Goal: Transaction & Acquisition: Purchase product/service

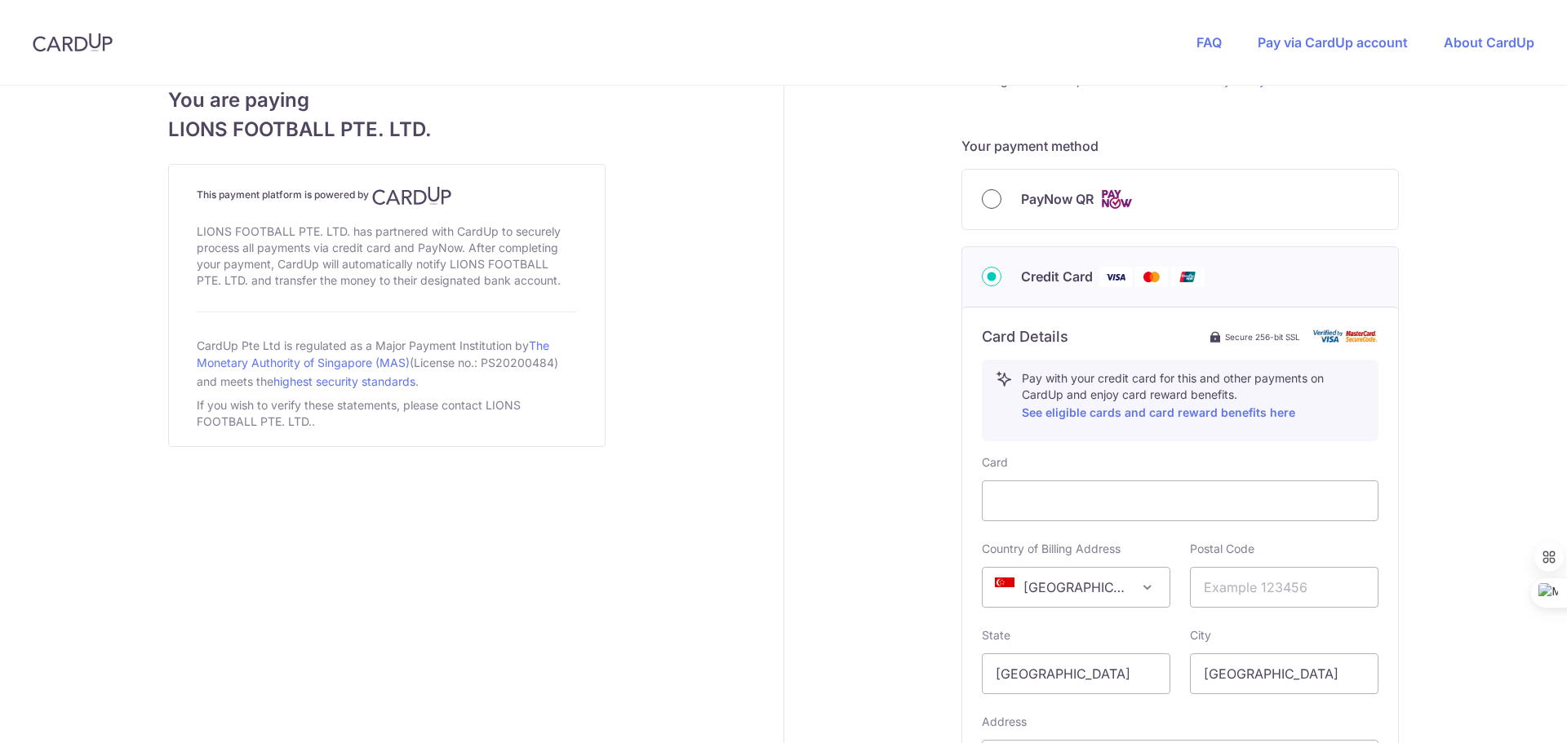
click at [990, 198] on input "PayNow QR" at bounding box center [992, 199] width 20 height 20
radio input "true"
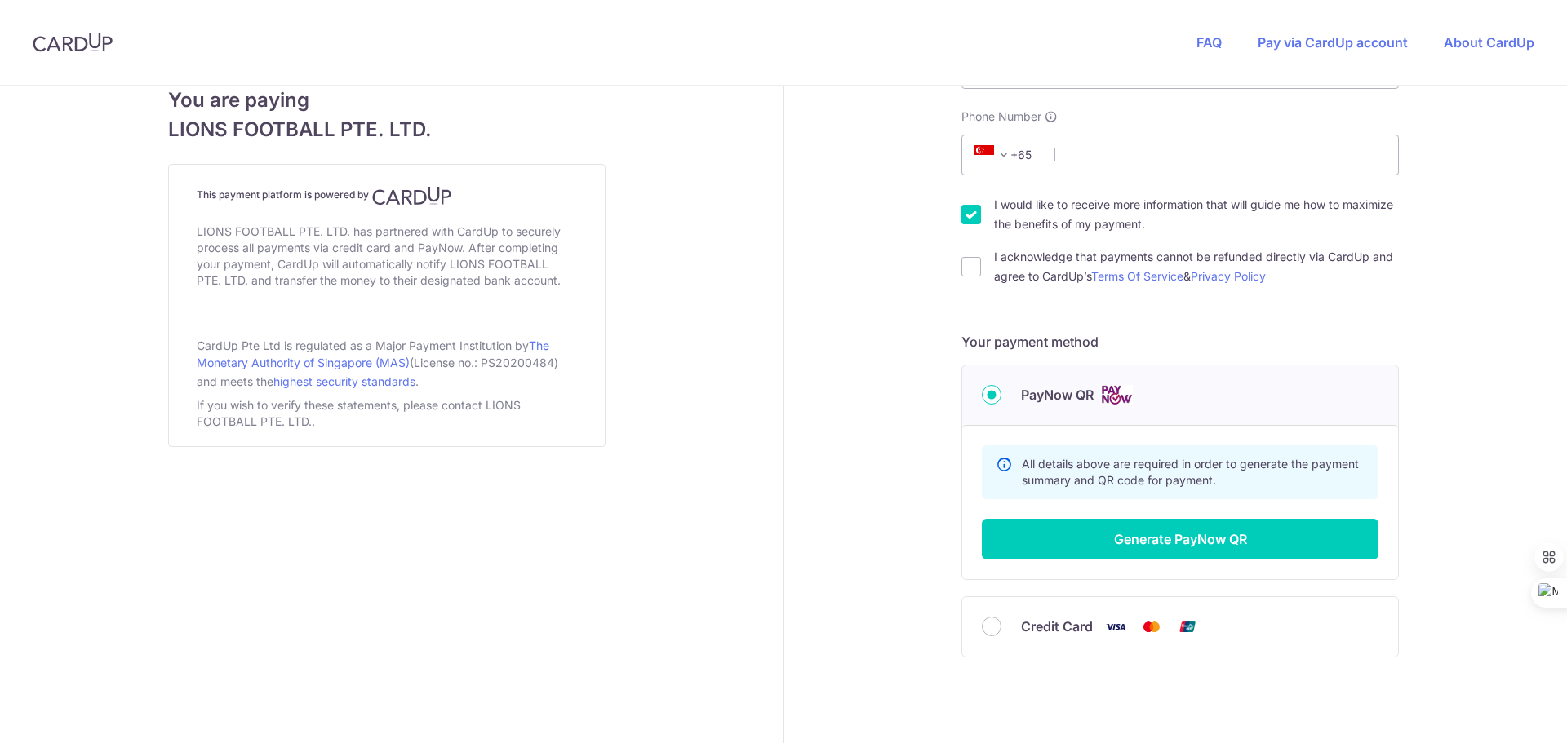
scroll to position [428, 0]
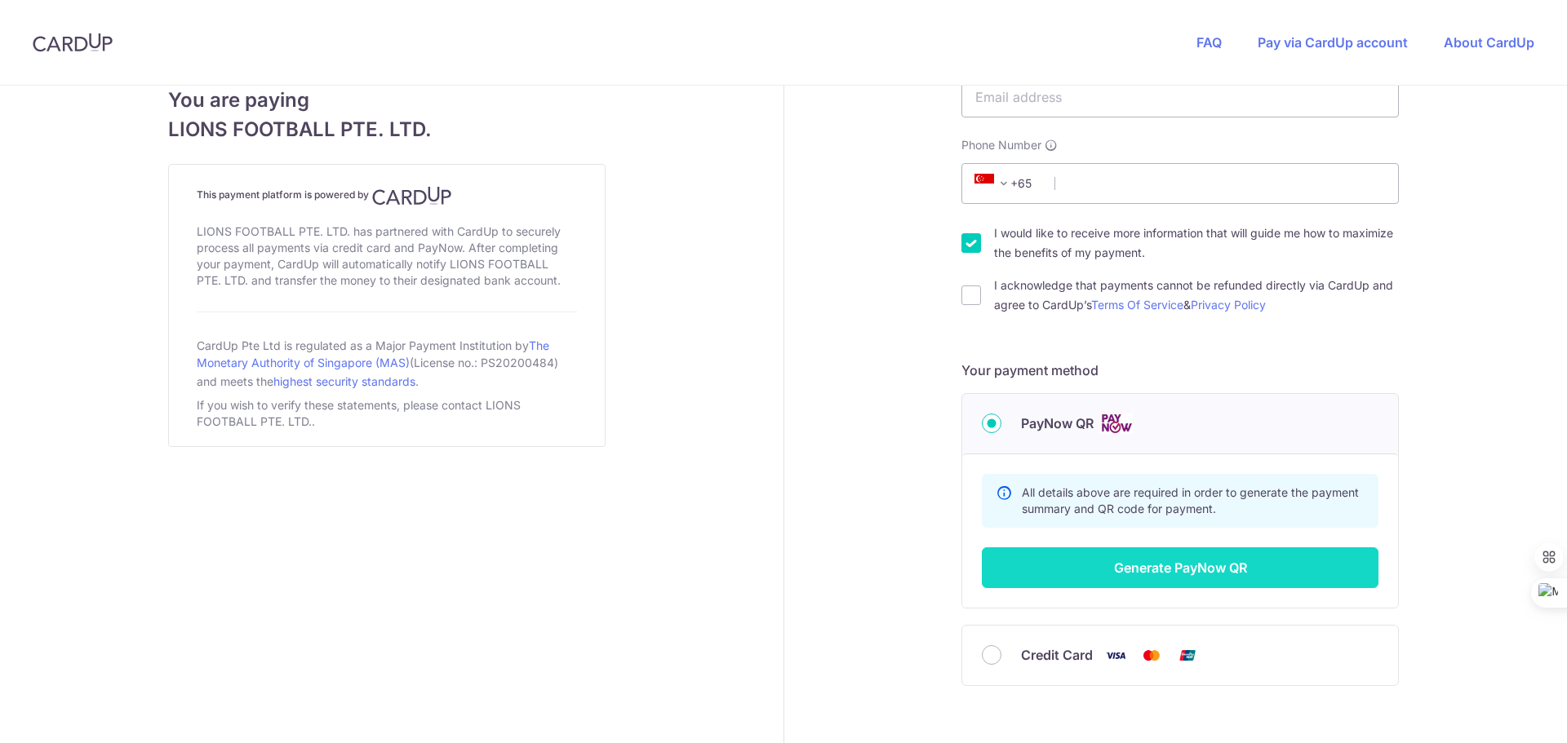
click at [1178, 561] on button "Generate PayNow QR" at bounding box center [1180, 568] width 397 height 41
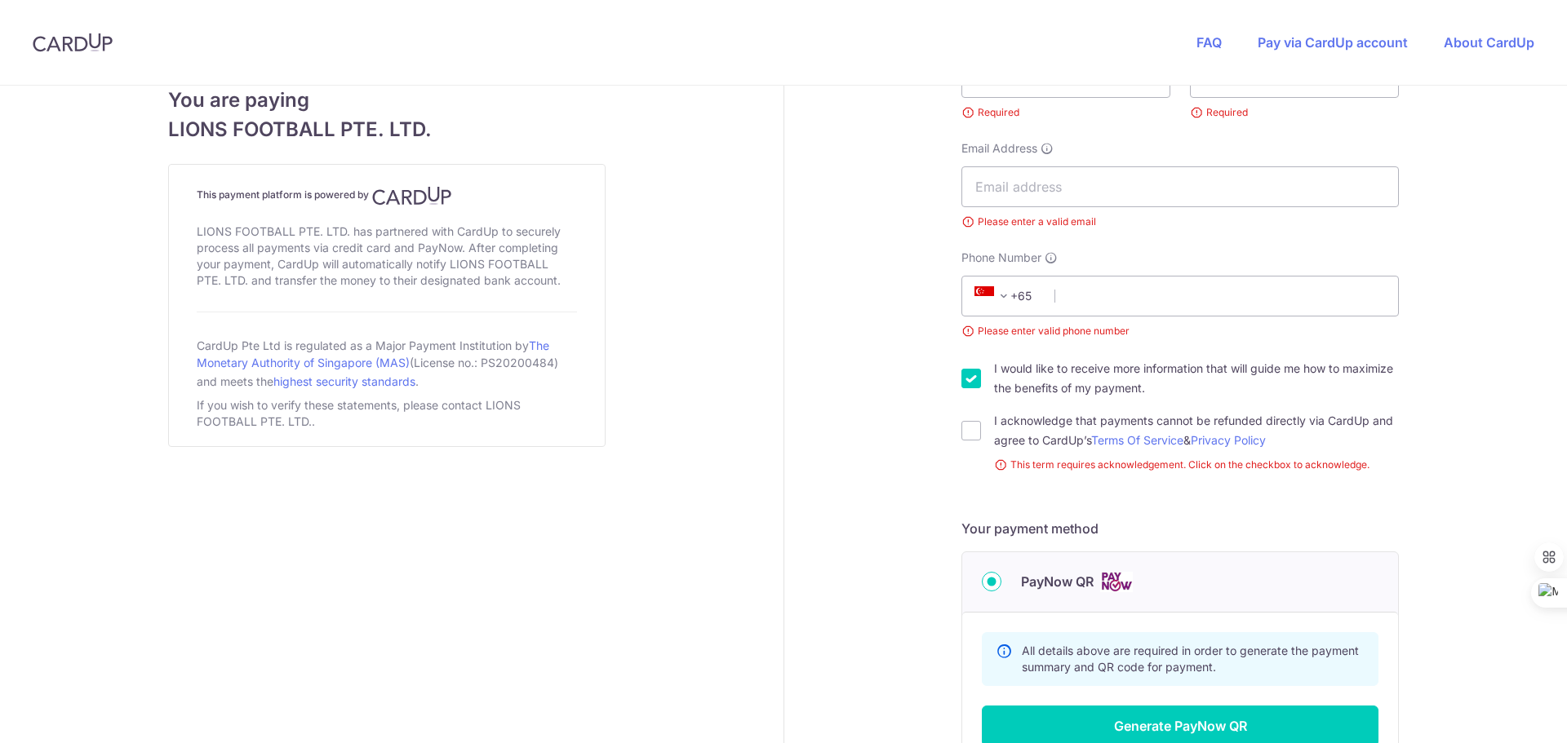
scroll to position [239, 0]
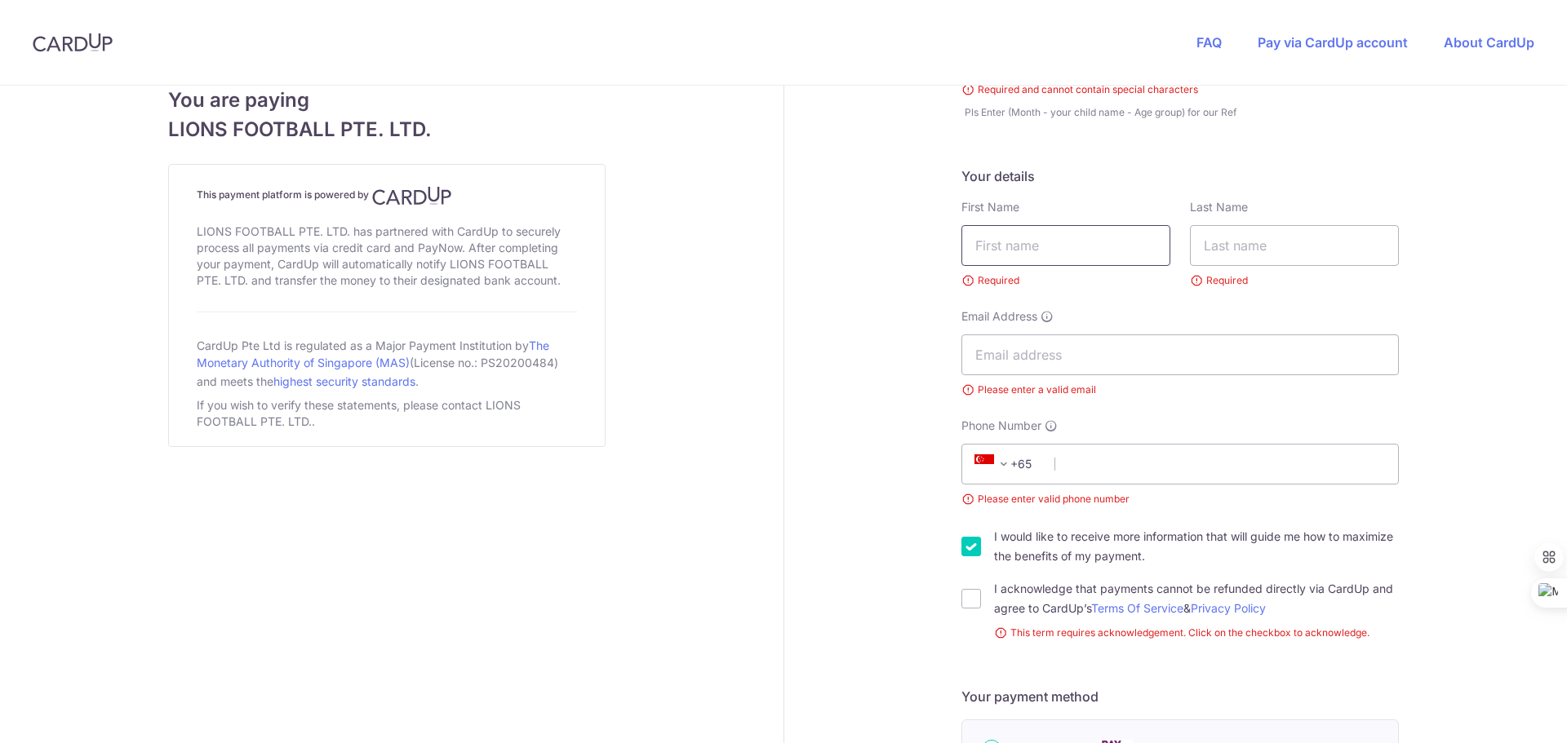
click at [1058, 251] on input "text" at bounding box center [1065, 245] width 209 height 41
type input "[PERSON_NAME]"
click at [1236, 248] on input "text" at bounding box center [1294, 245] width 209 height 41
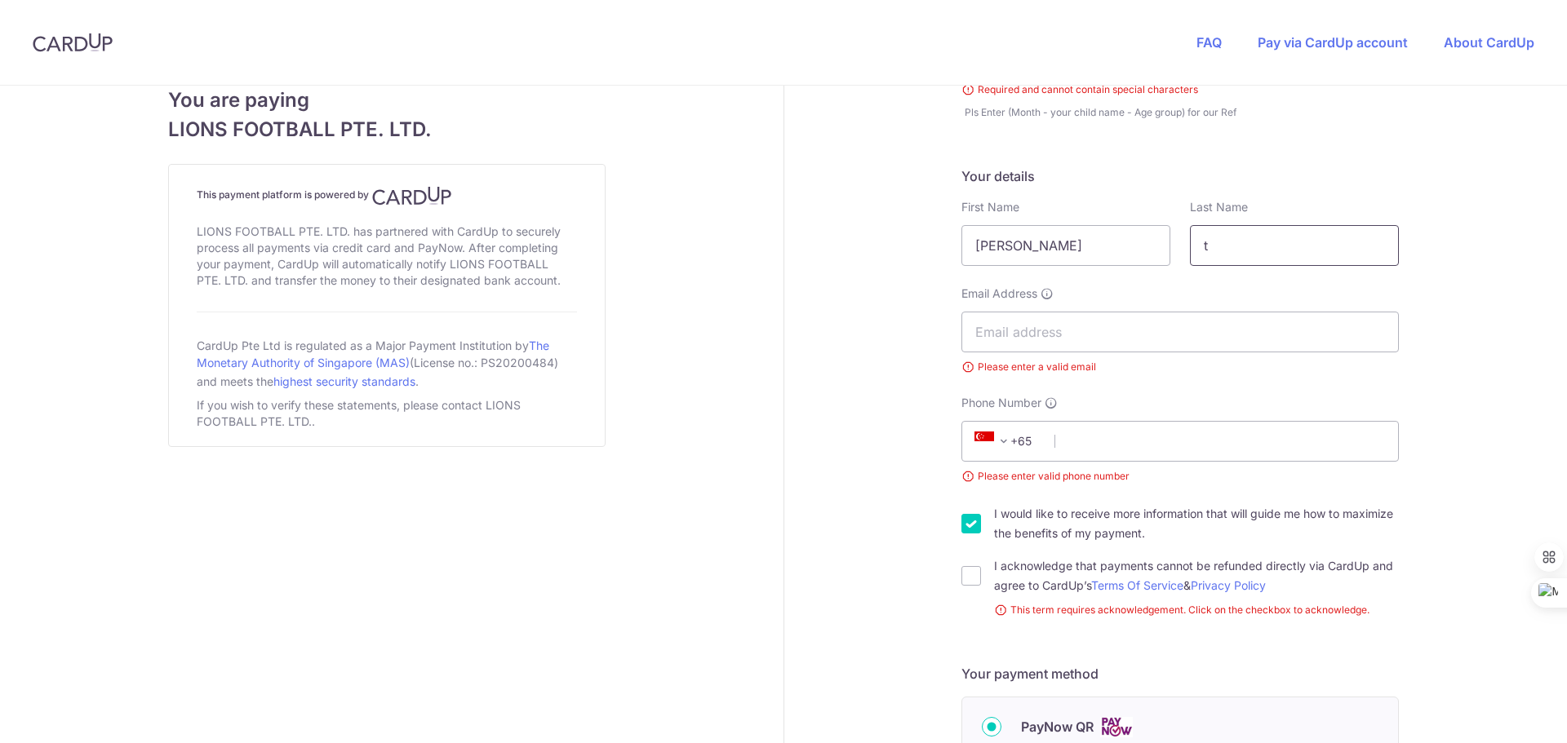
scroll to position [0, 0]
type input "tang"
click at [1153, 330] on input "Email Address" at bounding box center [1179, 332] width 437 height 41
type input "Ryantang18@hotmail.sg"
select select "65"
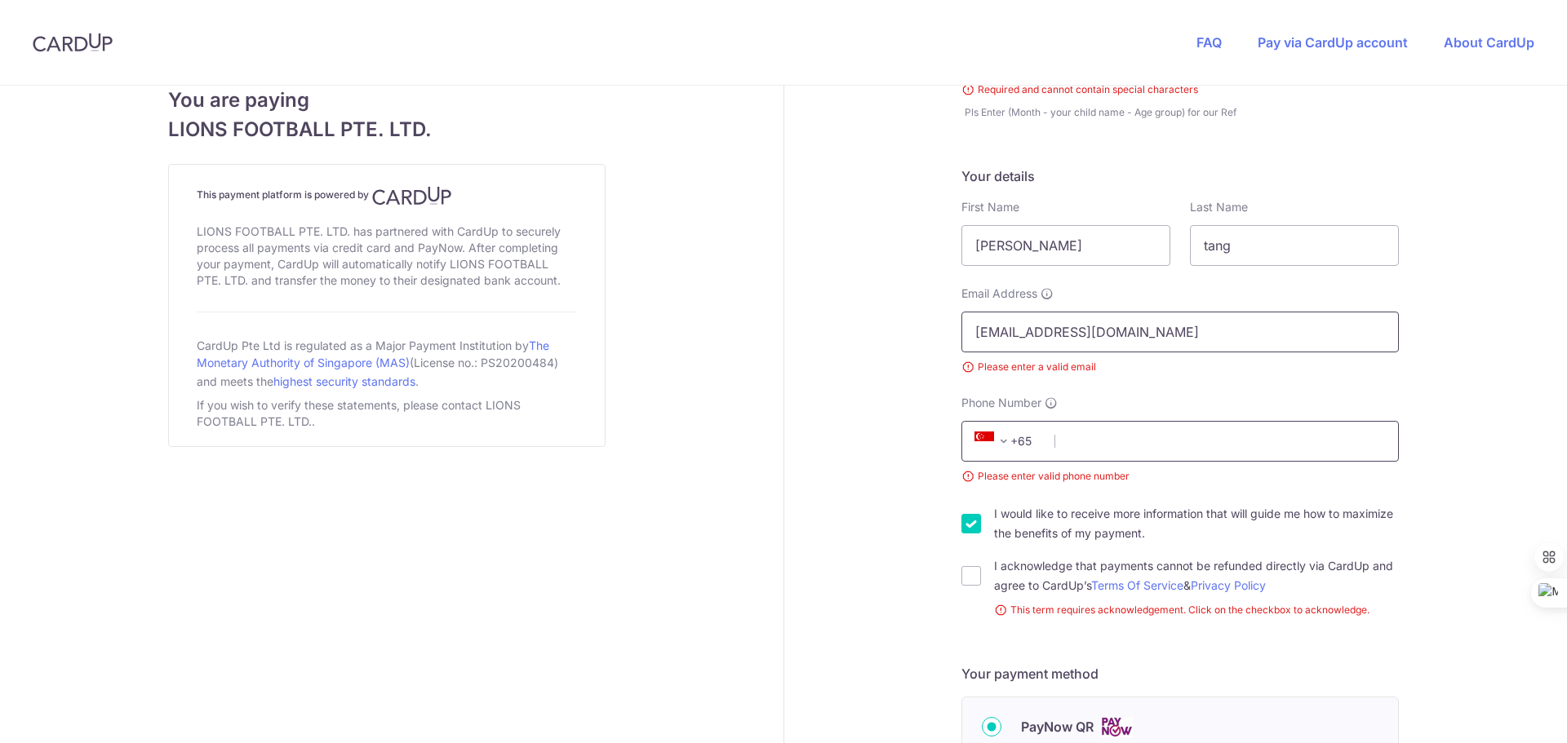
type input "94386265"
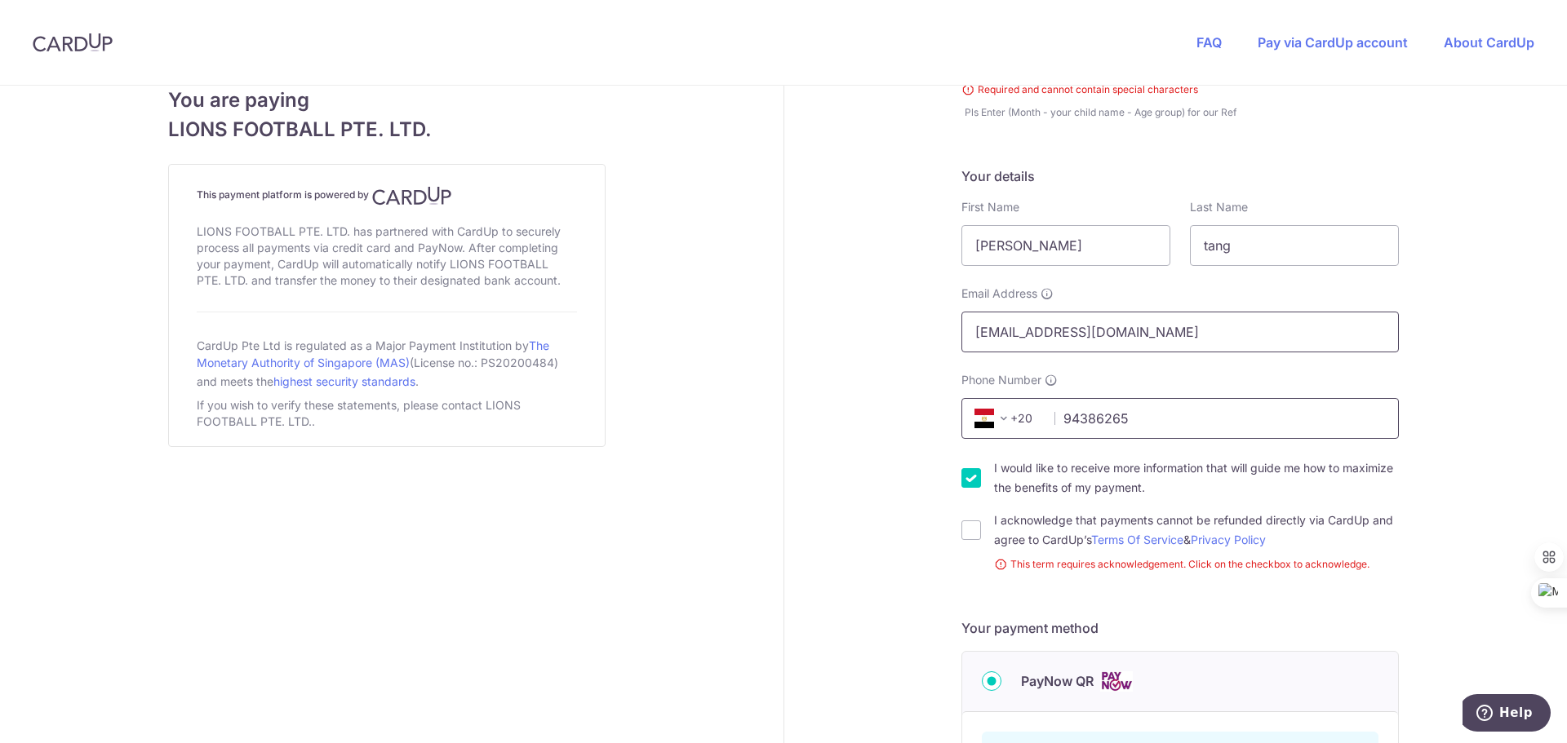
scroll to position [321, 0]
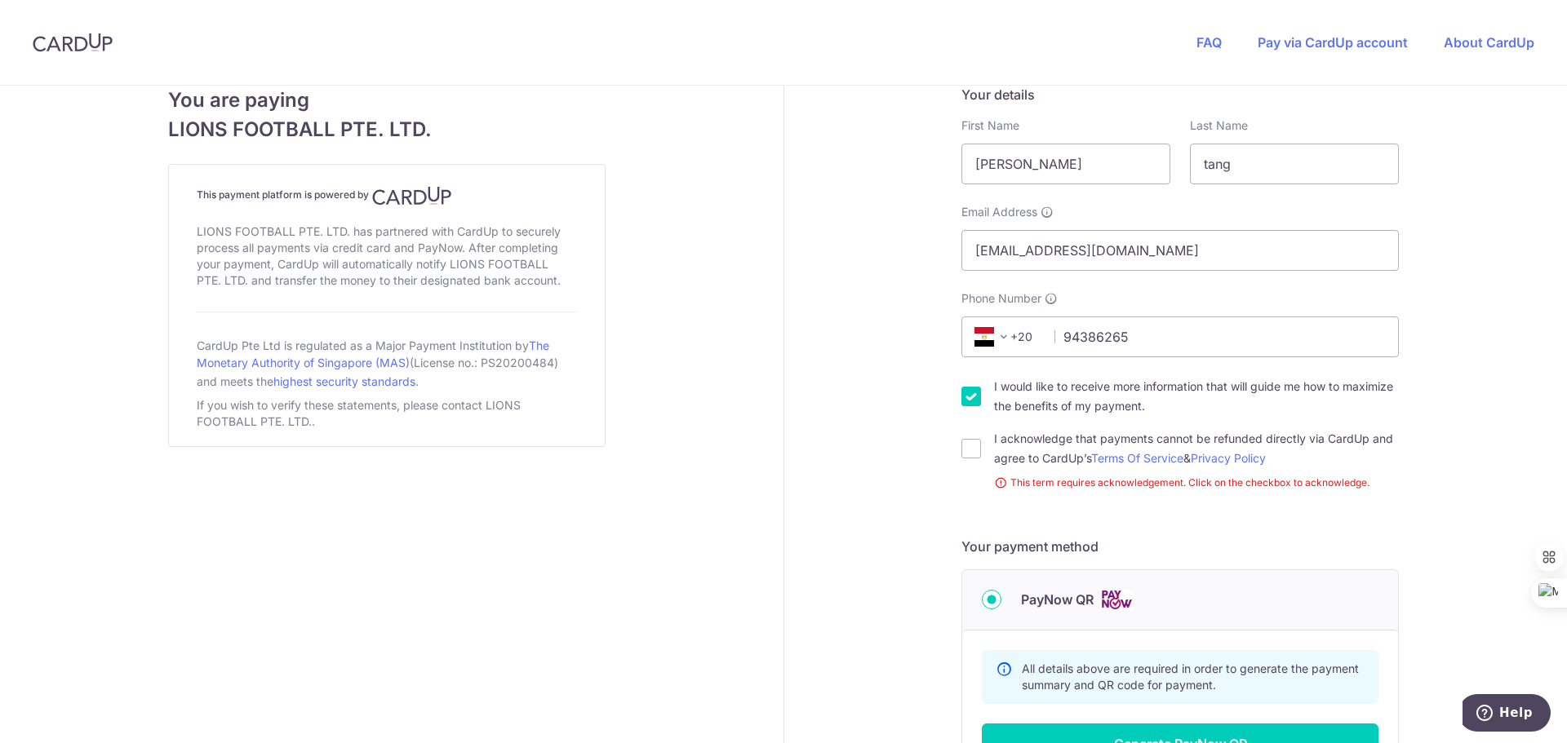
click at [971, 398] on input "I would like to receive more information that will guide me how to maximize the…" at bounding box center [971, 397] width 20 height 20
checkbox input "false"
click at [961, 441] on input "I acknowledge that payments cannot be refunded directly via CardUp and agree to…" at bounding box center [971, 449] width 20 height 20
checkbox input "true"
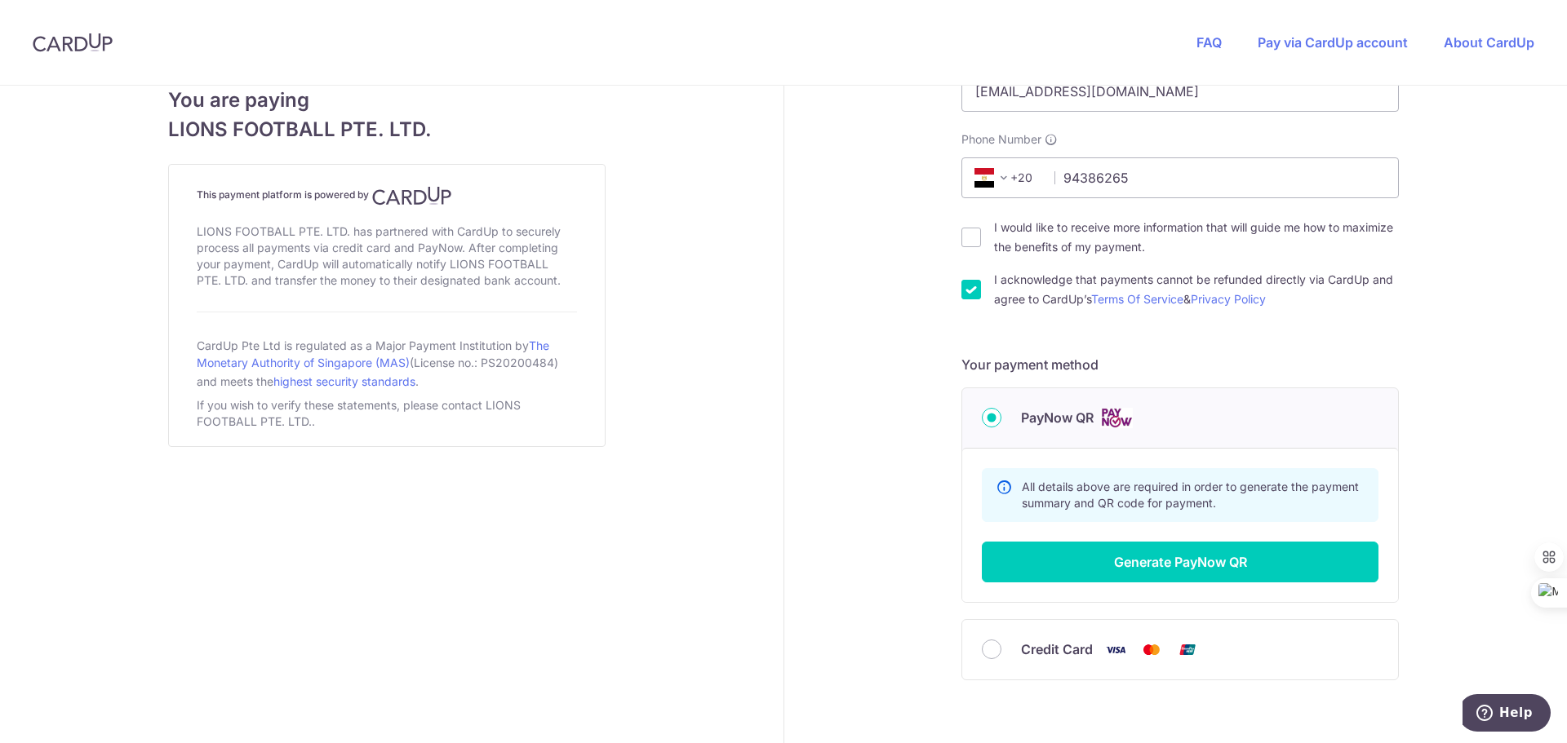
scroll to position [484, 0]
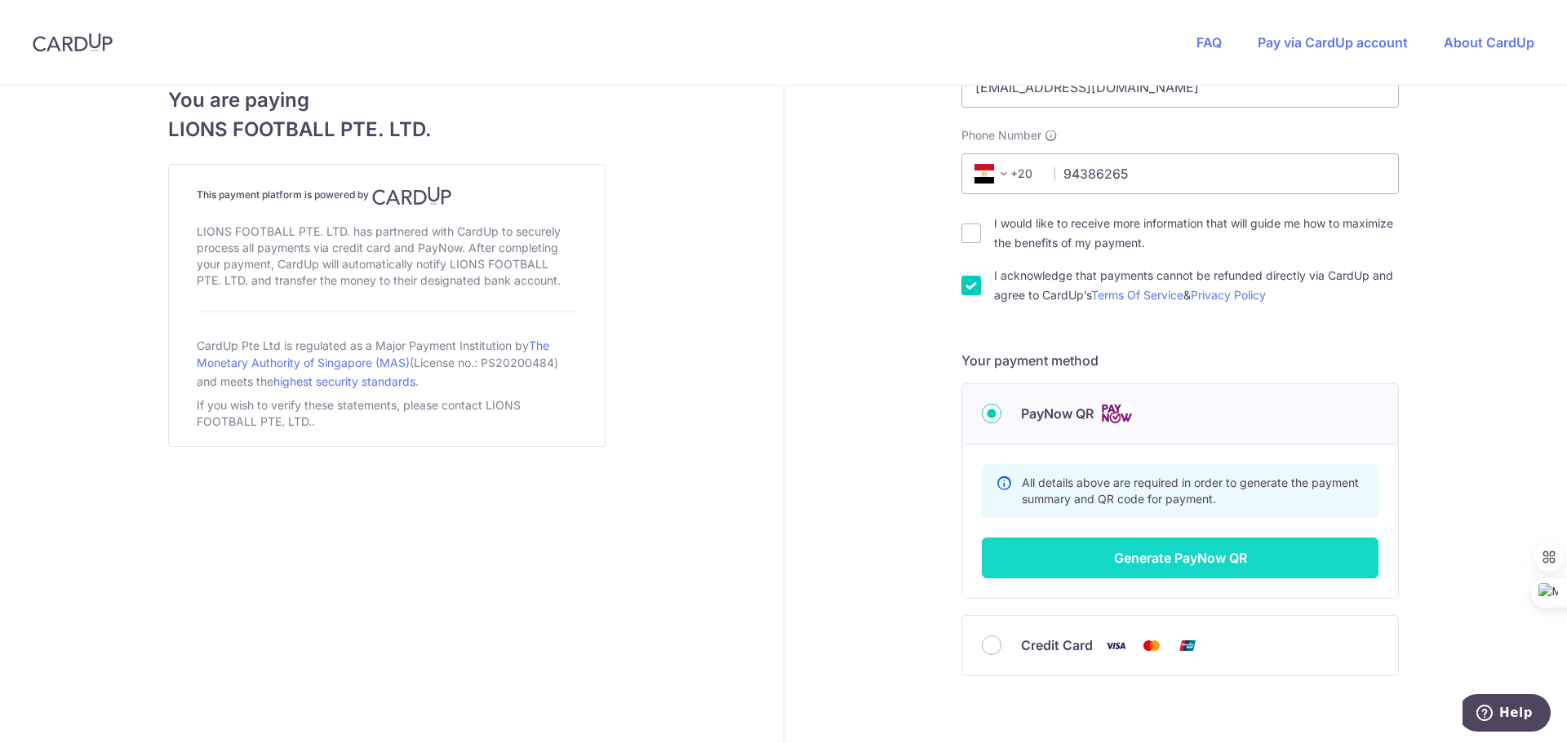
click at [1154, 548] on button "Generate PayNow QR" at bounding box center [1180, 558] width 397 height 41
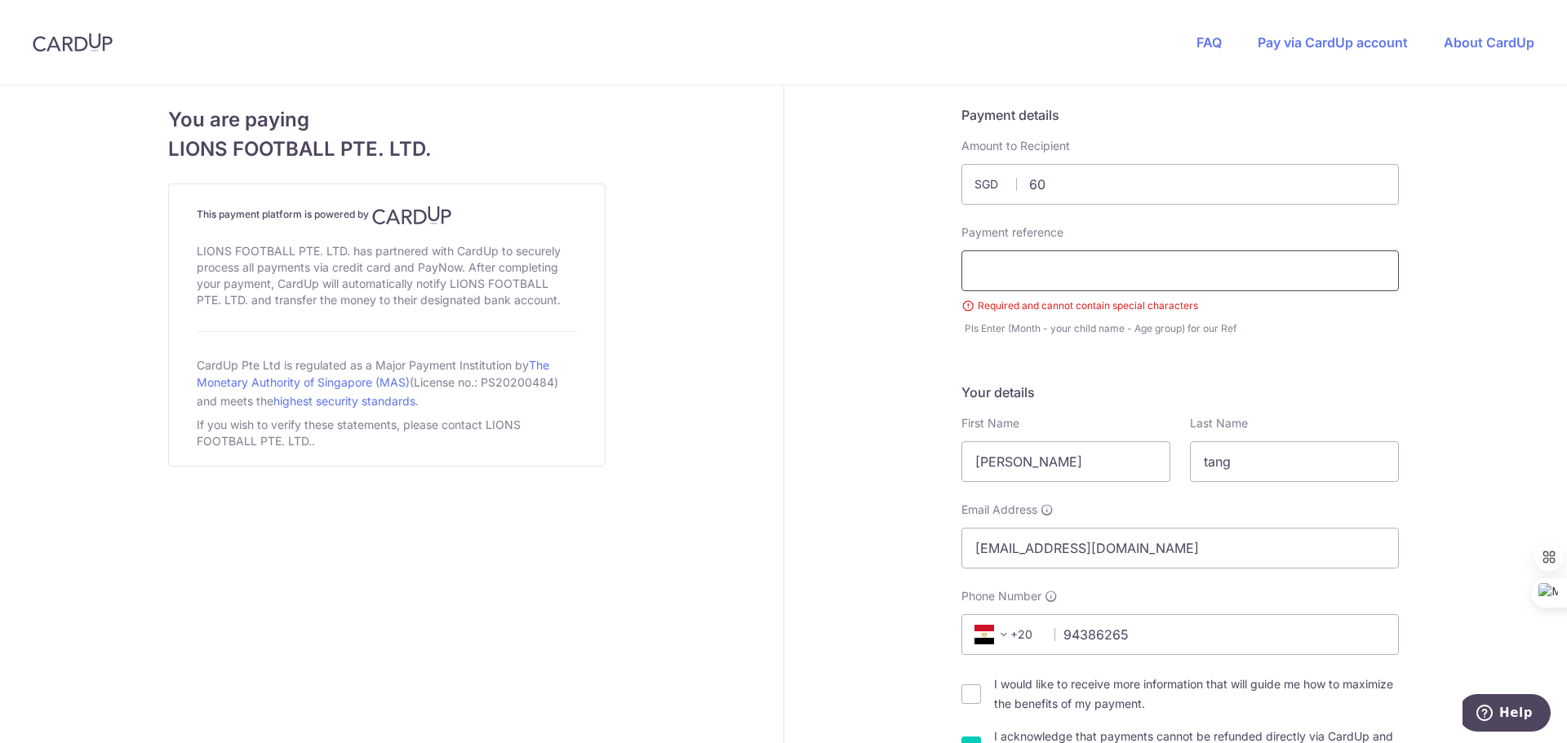
type input "60.00"
click at [1098, 277] on input "text" at bounding box center [1179, 271] width 437 height 41
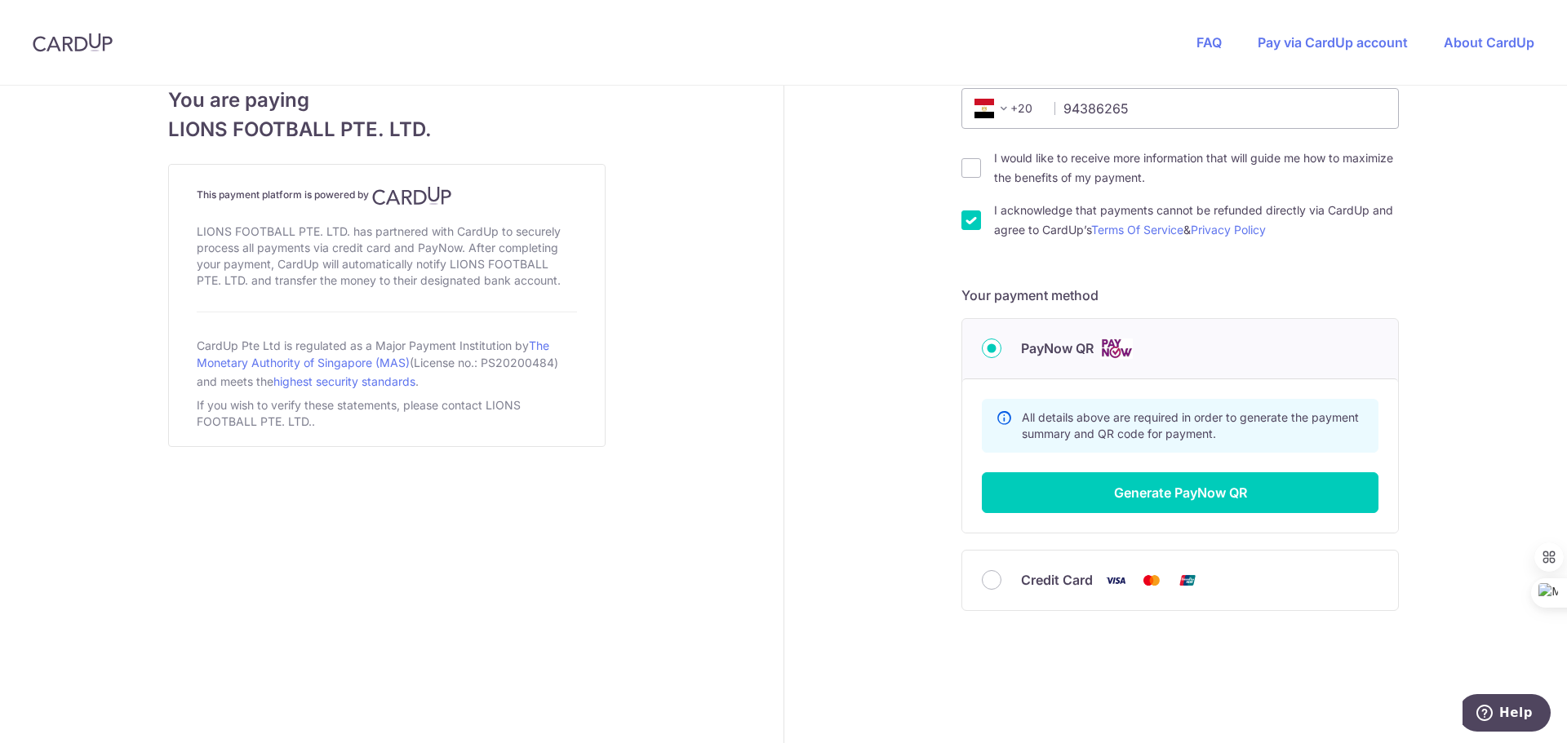
scroll to position [510, 0]
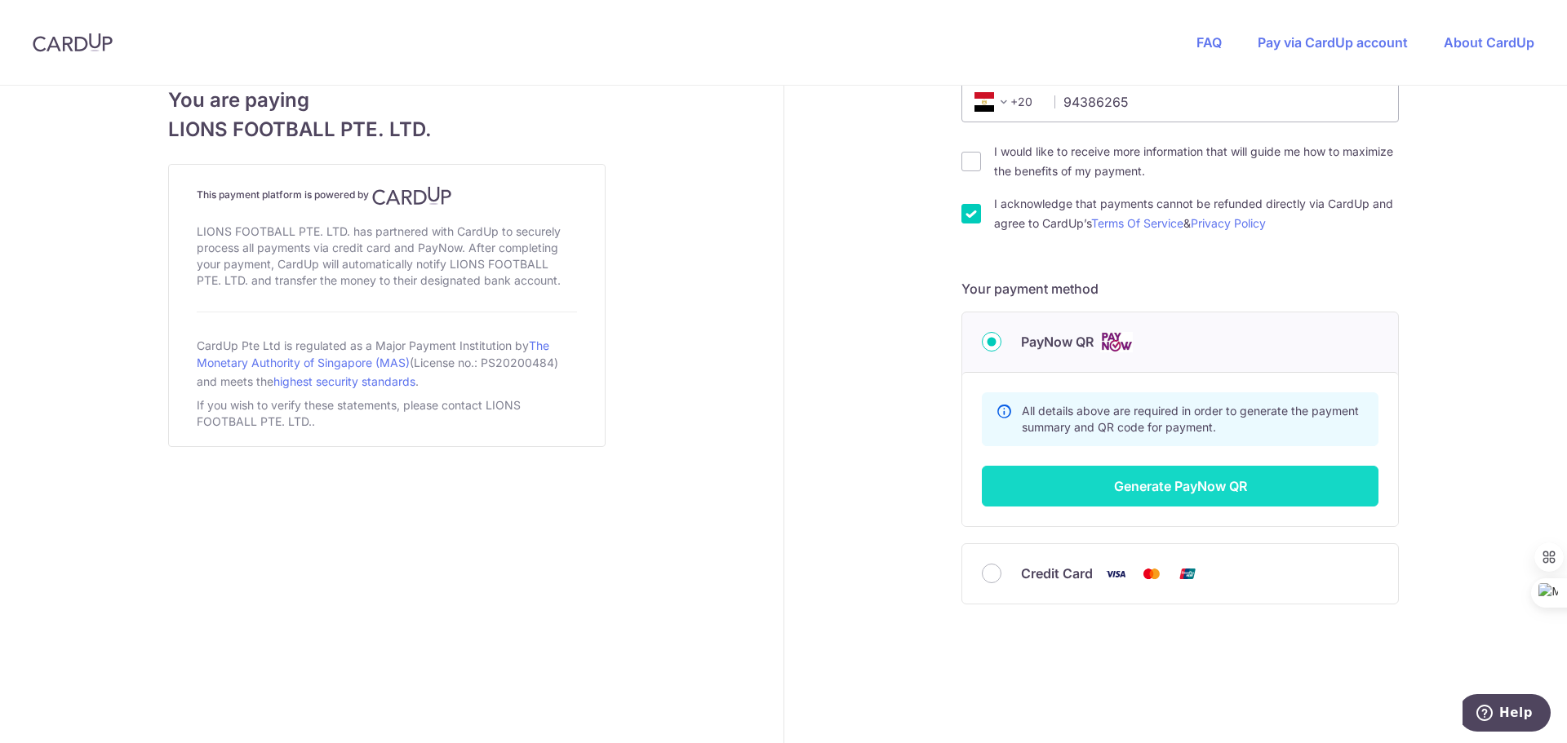
type input "ryan"
click at [1151, 494] on button "Generate PayNow QR" at bounding box center [1180, 486] width 397 height 41
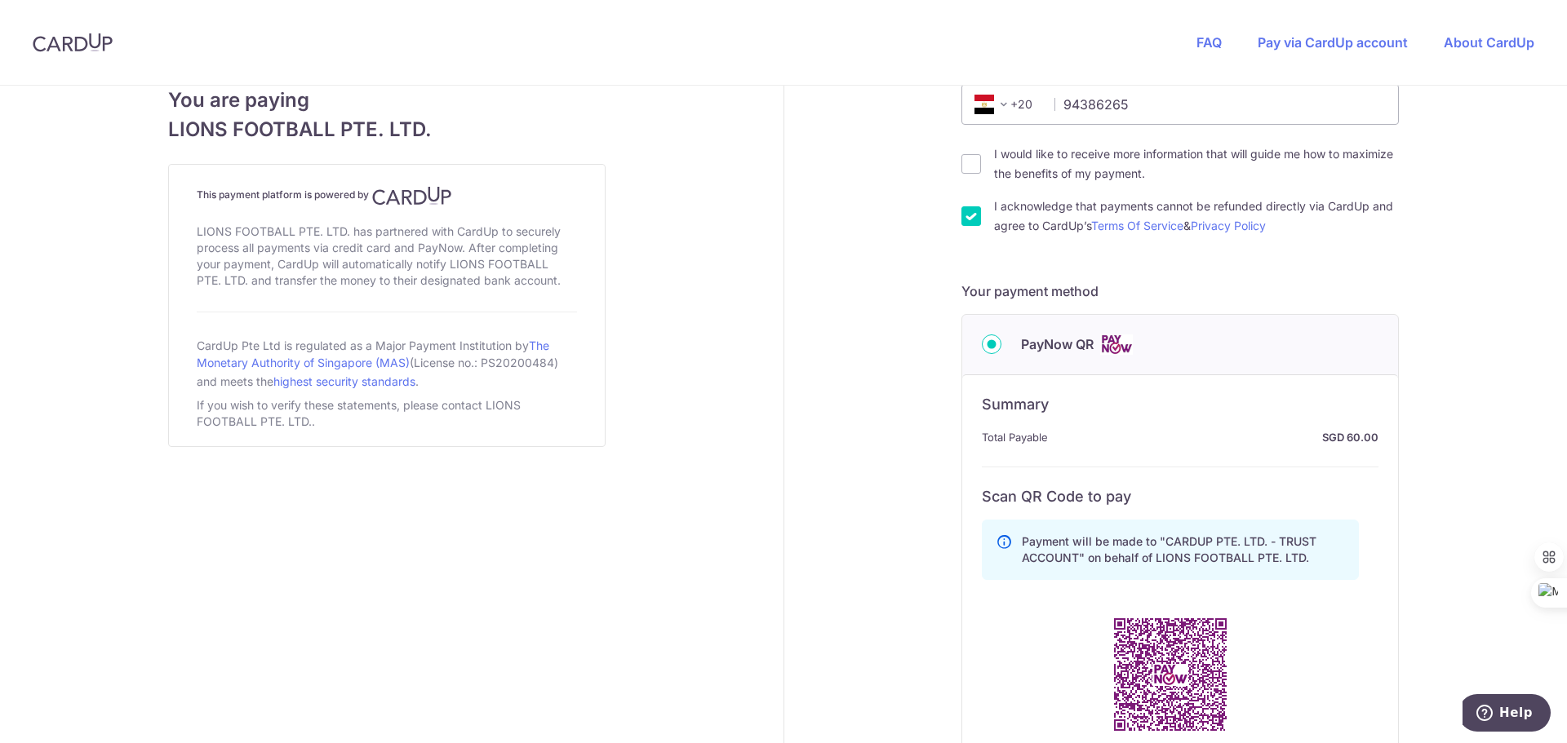
scroll to position [734, 0]
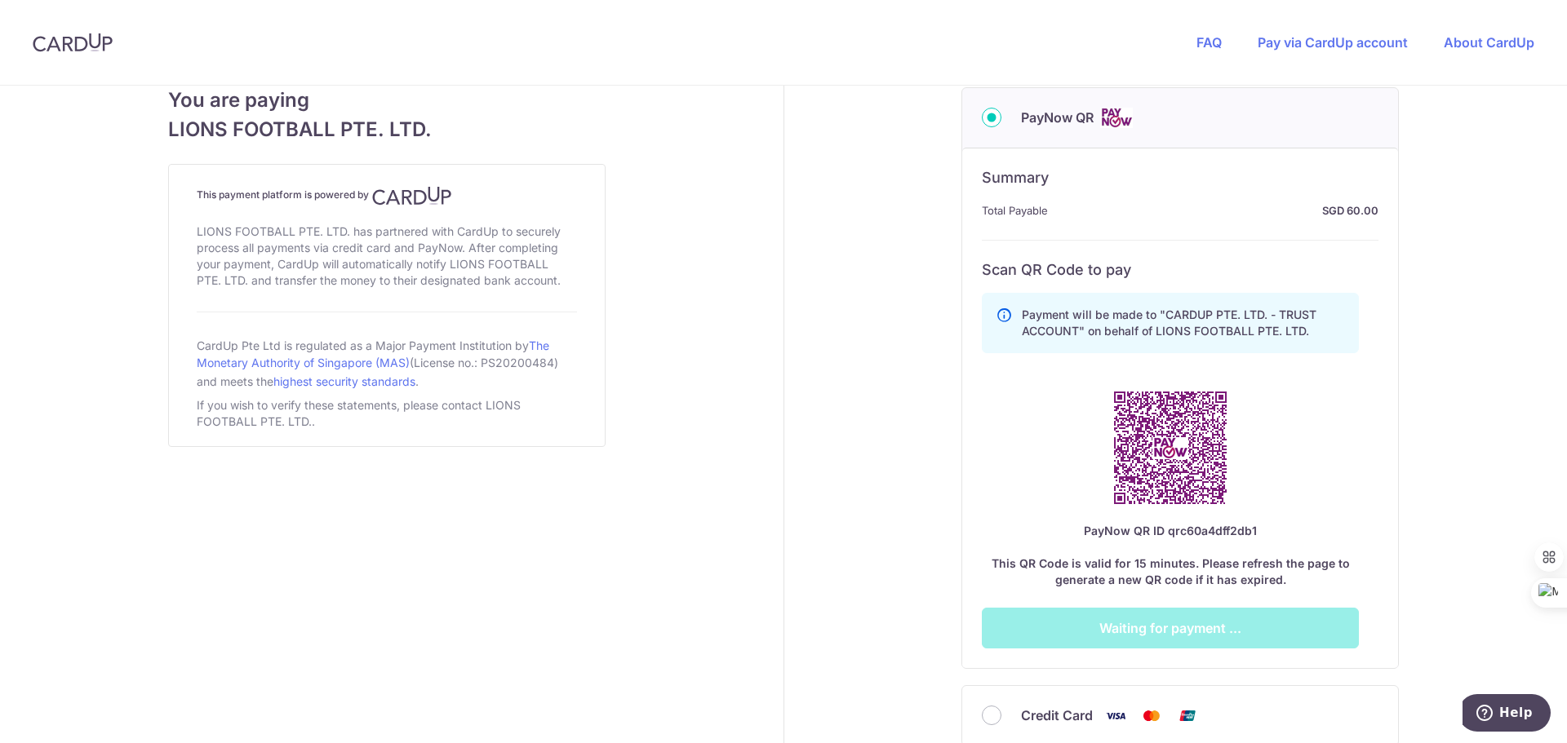
click at [1128, 330] on p "Payment will be made to "CARDUP PTE. LTD. - TRUST ACCOUNT" on behalf of LIONS F…" at bounding box center [1183, 323] width 323 height 33
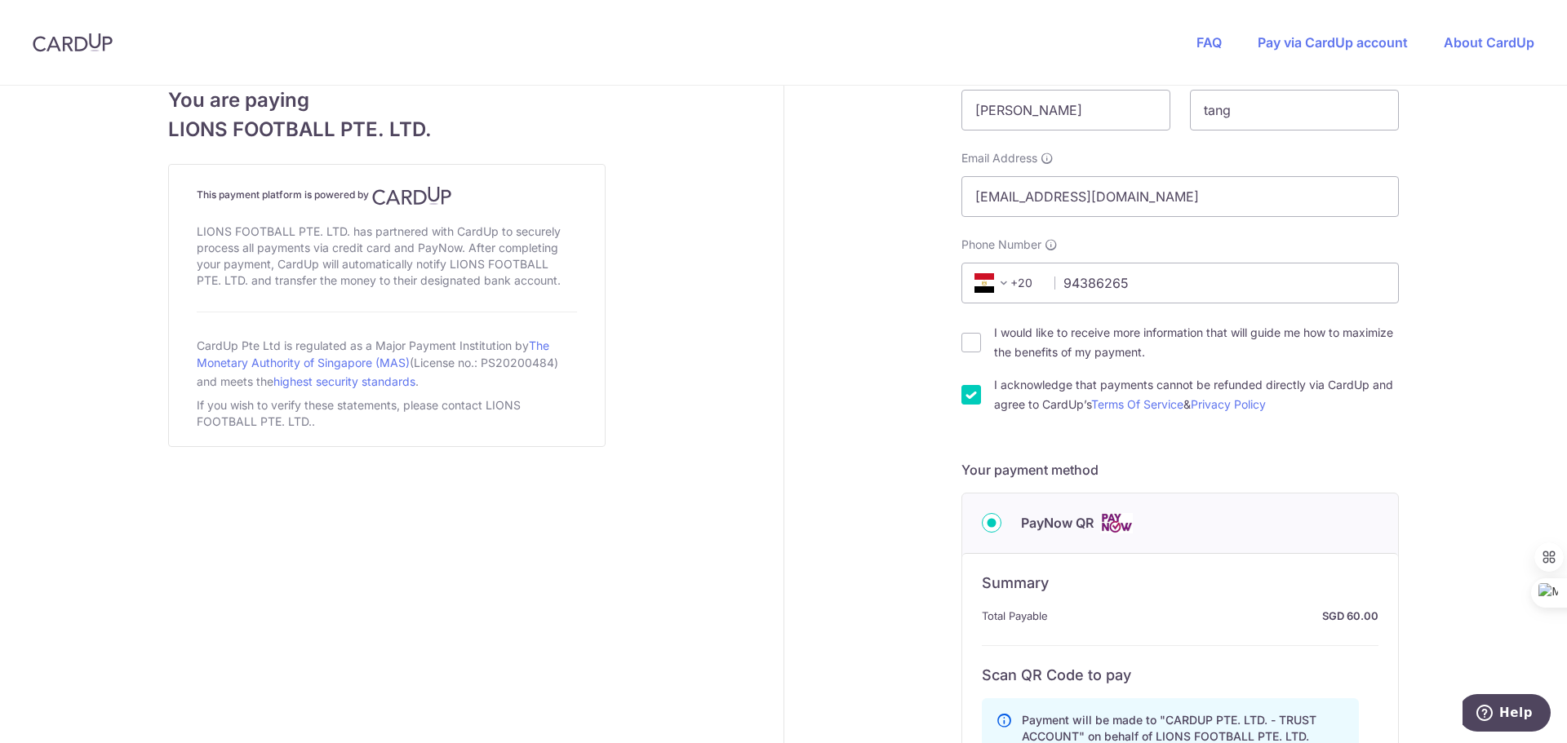
scroll to position [326, 0]
click at [1004, 286] on span at bounding box center [1004, 286] width 20 height 20
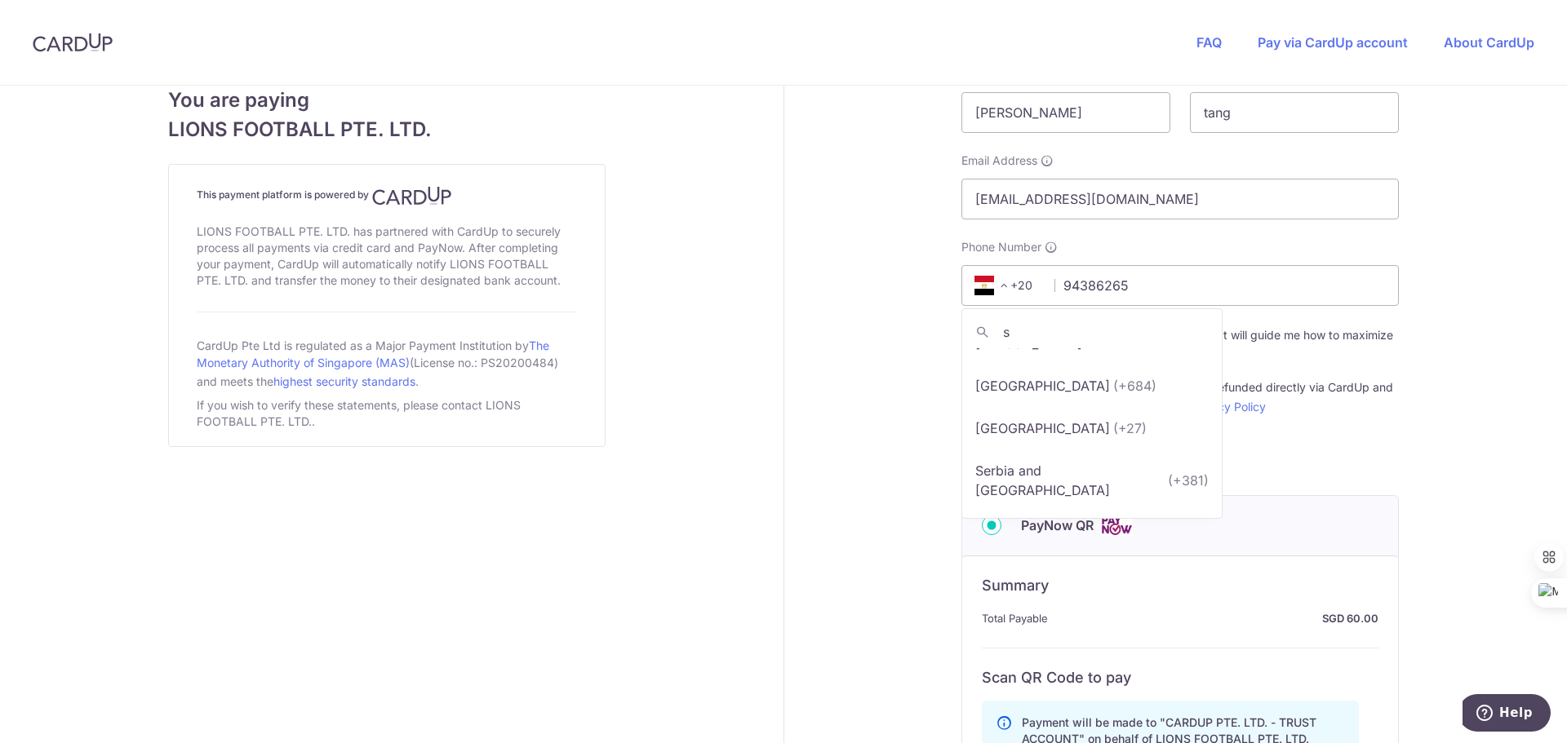
scroll to position [0, 0]
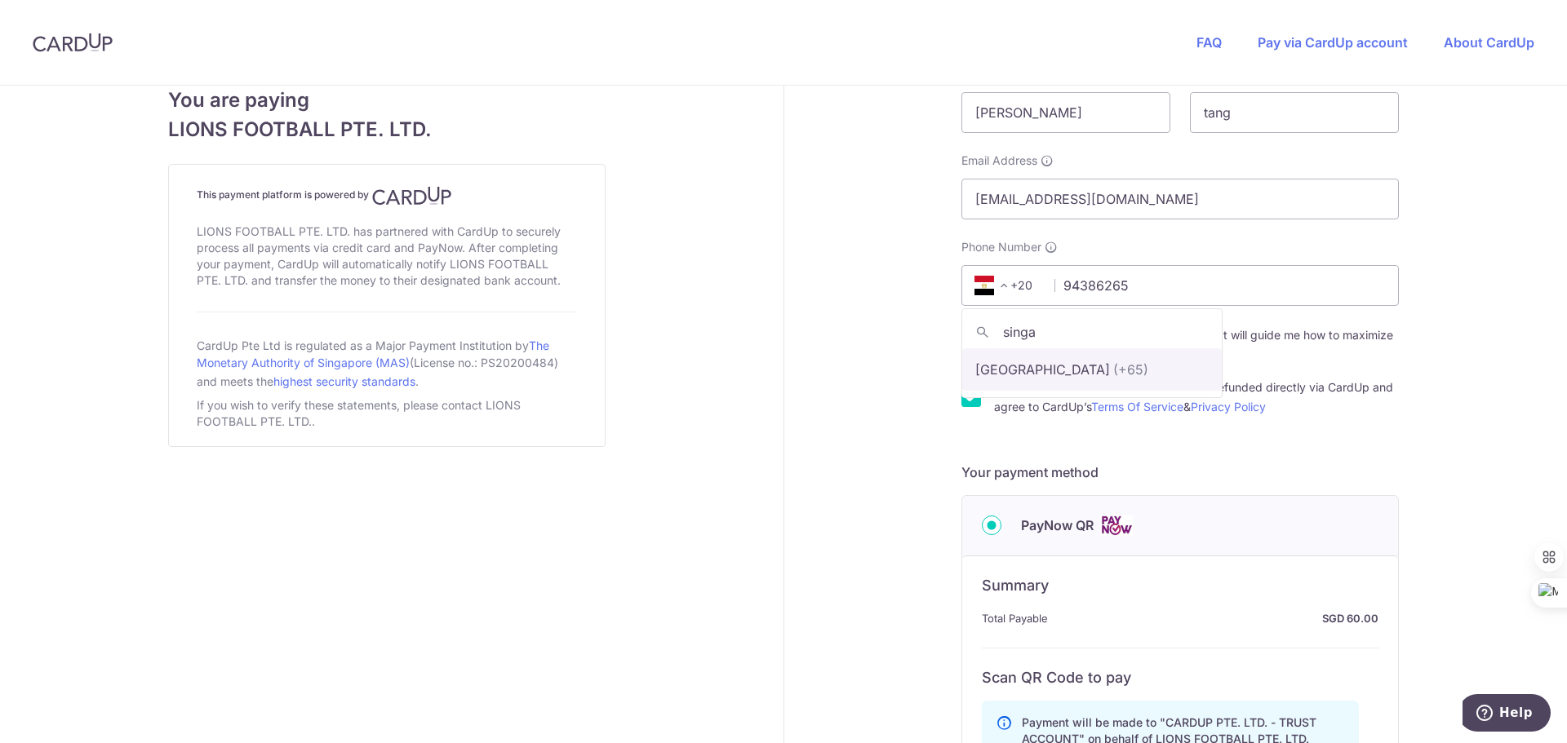
type input "singa"
select select "199"
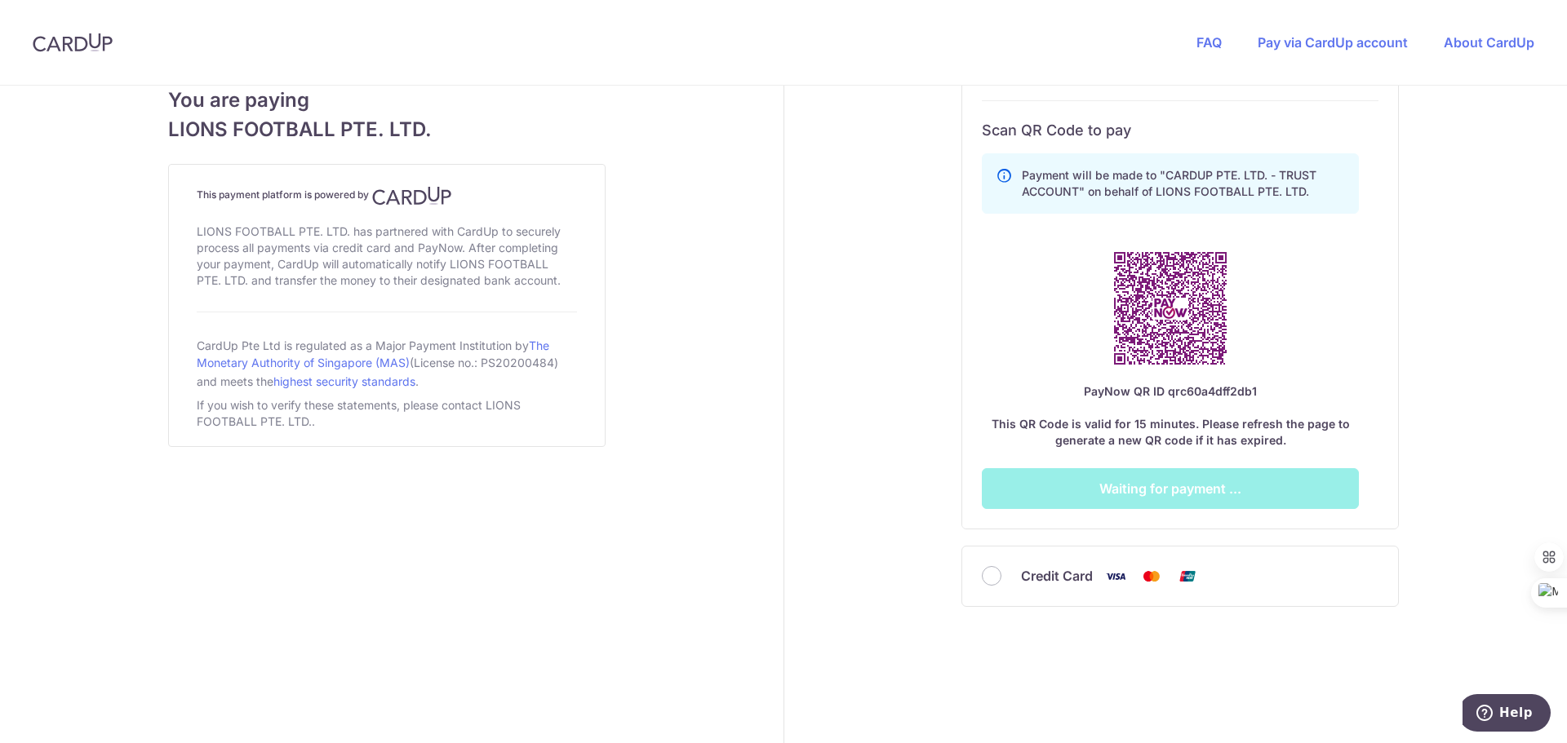
scroll to position [876, 0]
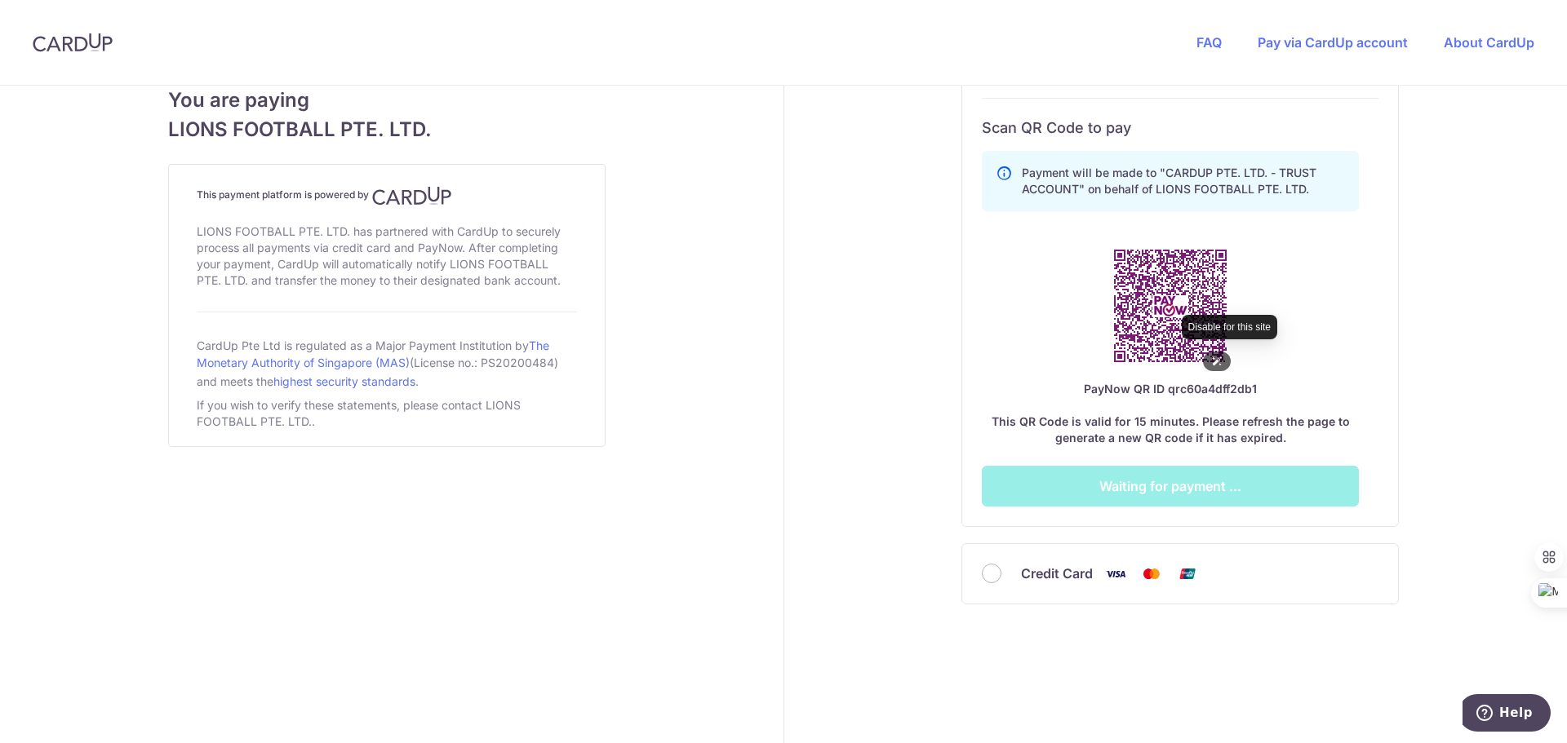
click at [0, 0] on icon at bounding box center [0, 0] width 0 height 0
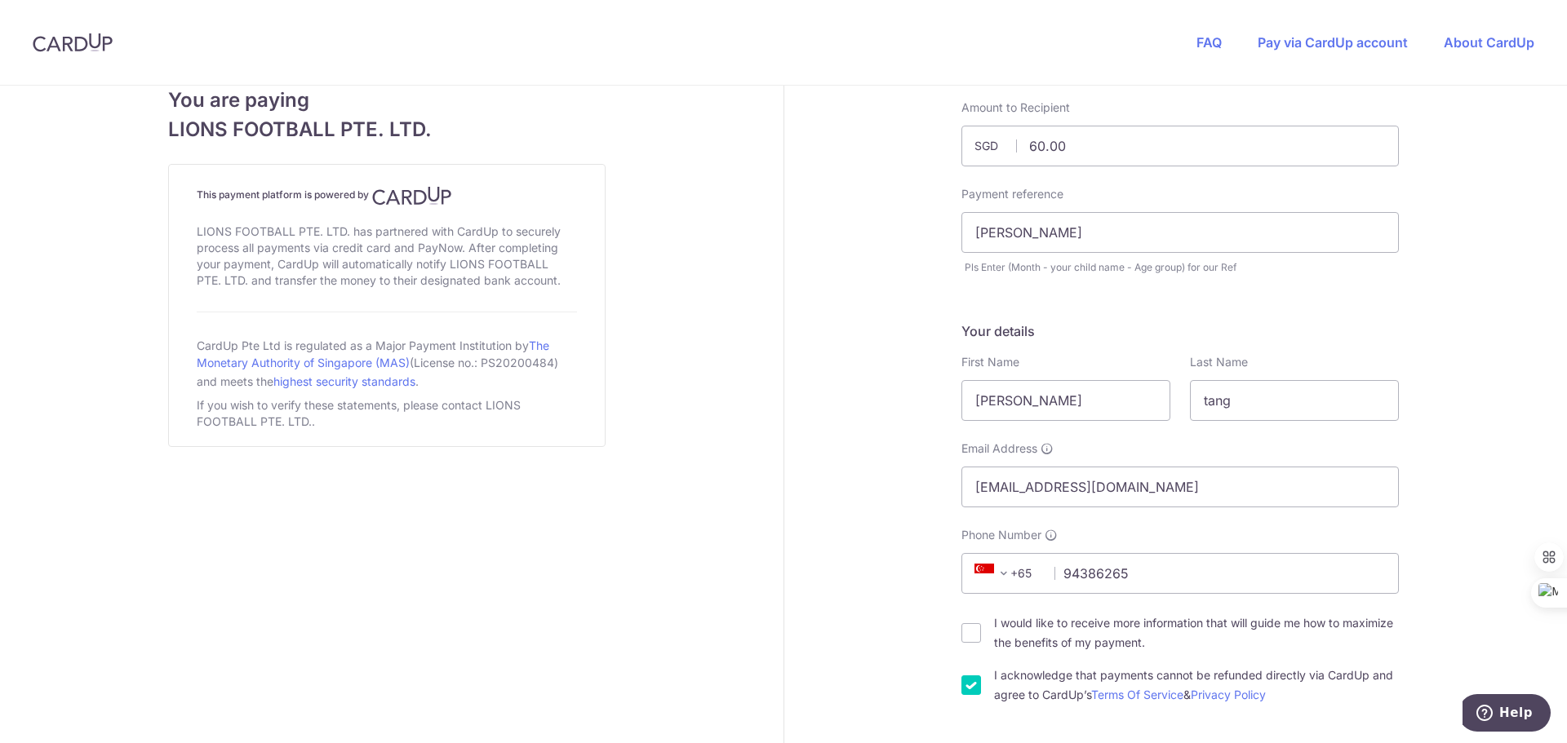
scroll to position [0, 0]
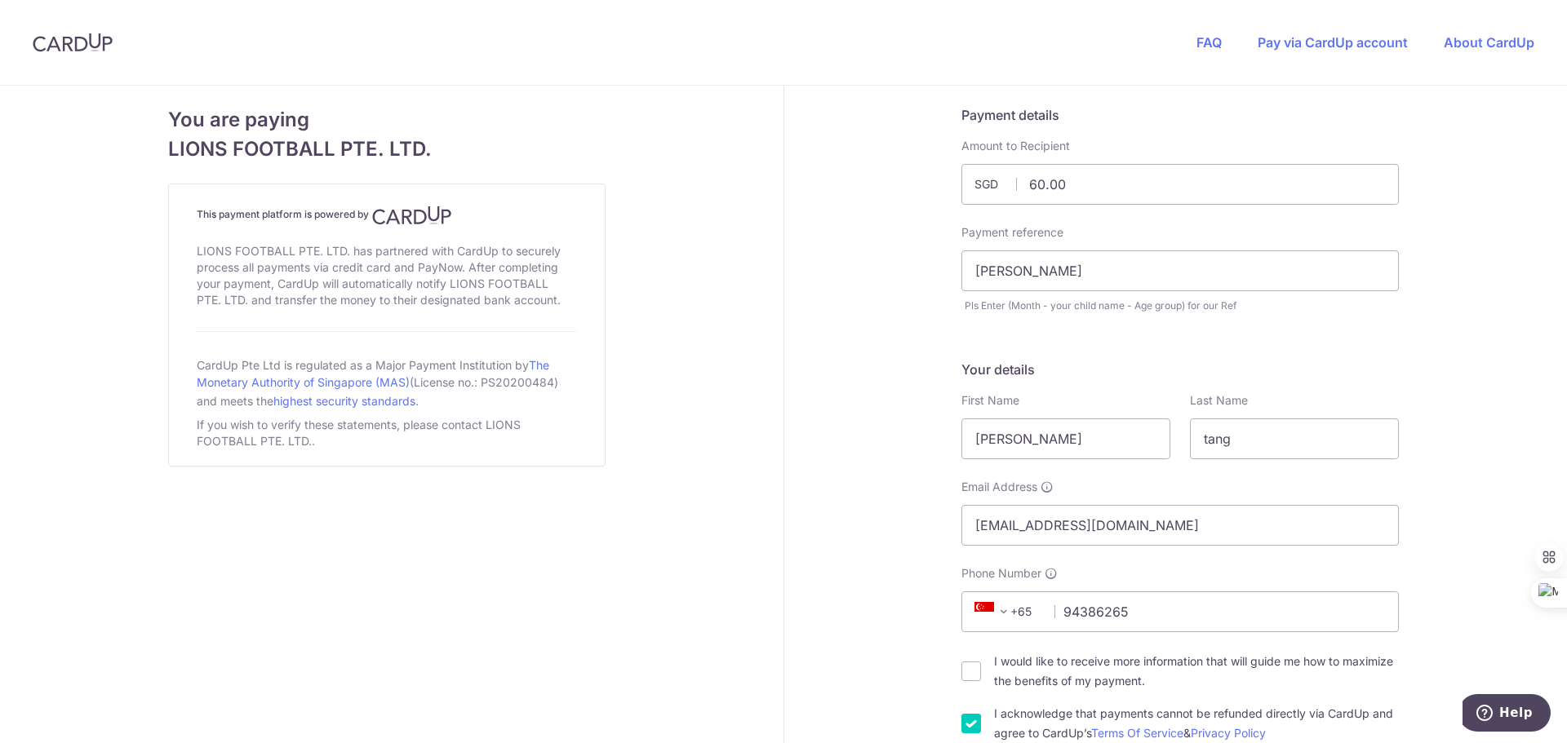
click at [74, 42] on img at bounding box center [73, 43] width 80 height 20
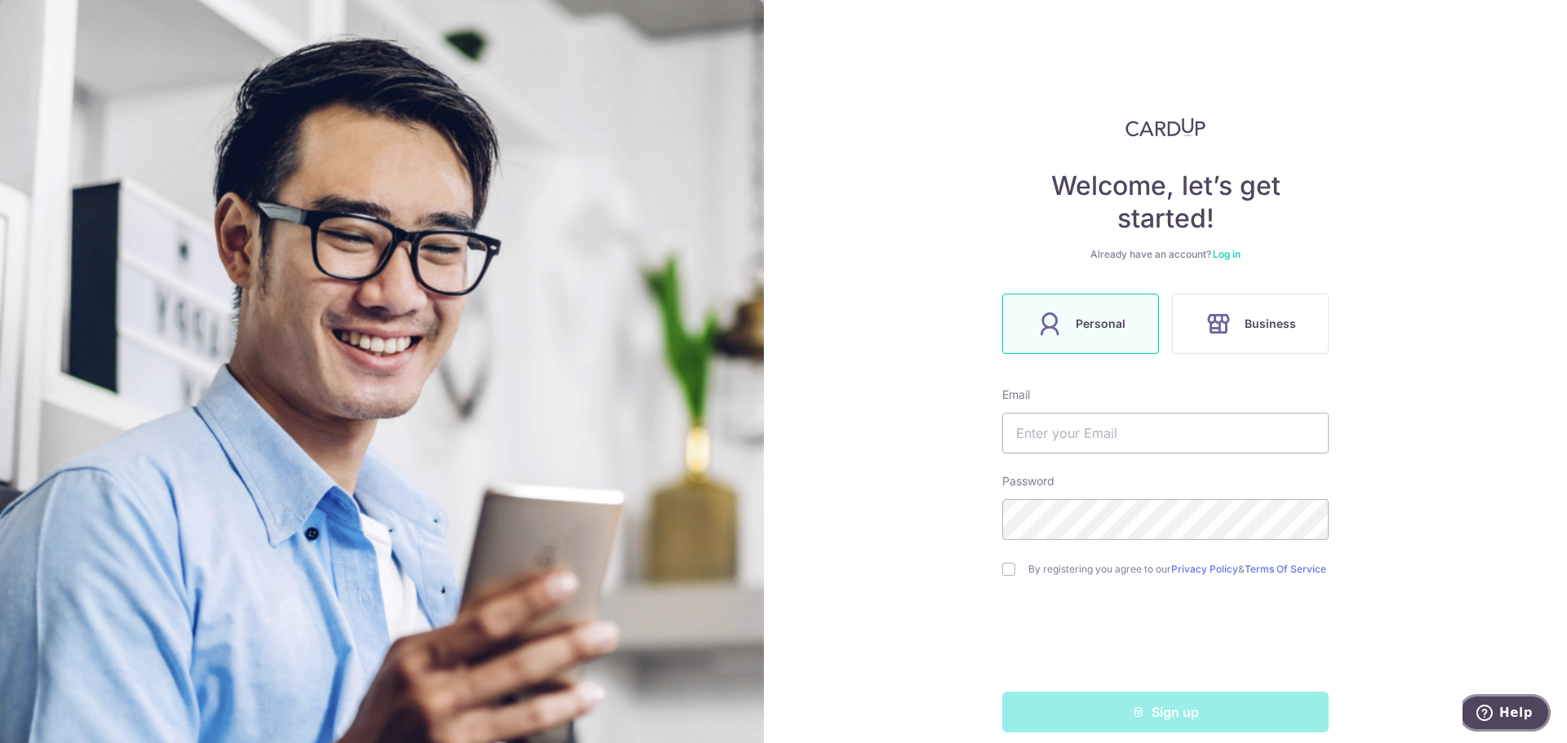
click at [1507, 713] on span "Help" at bounding box center [1515, 713] width 33 height 15
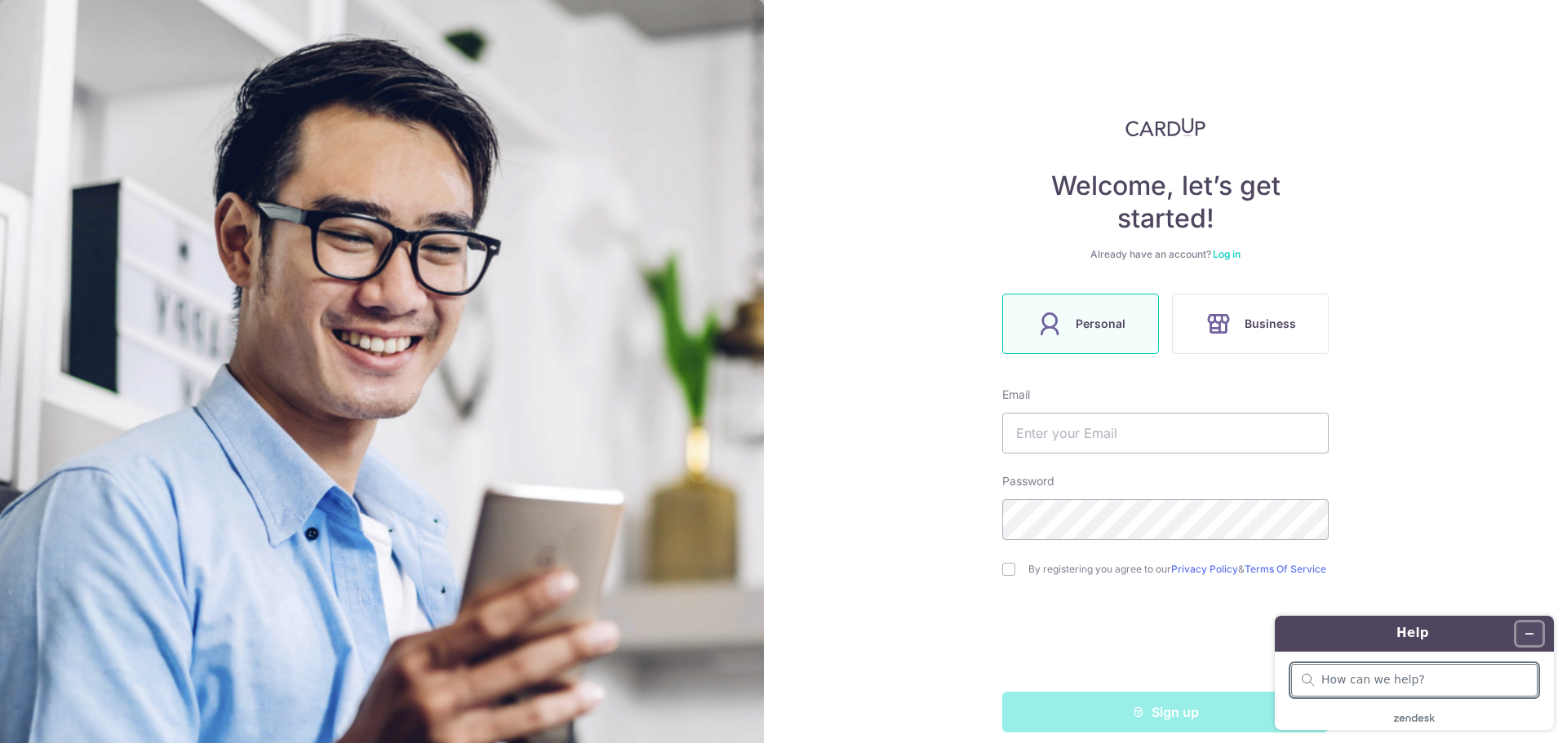
click at [1532, 636] on icon "Minimise widget" at bounding box center [1528, 633] width 11 height 11
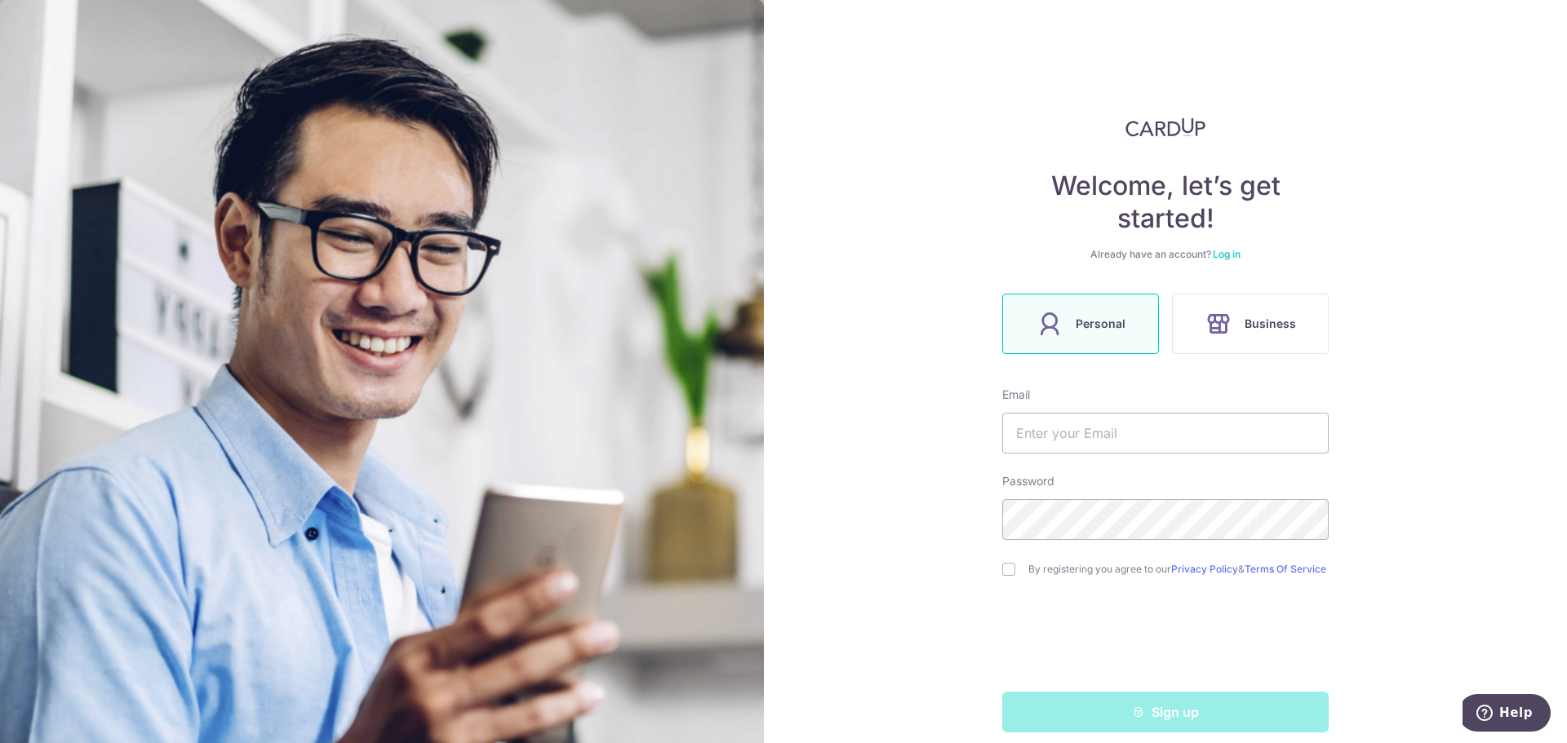
click at [1223, 254] on link "Log in" at bounding box center [1227, 254] width 28 height 12
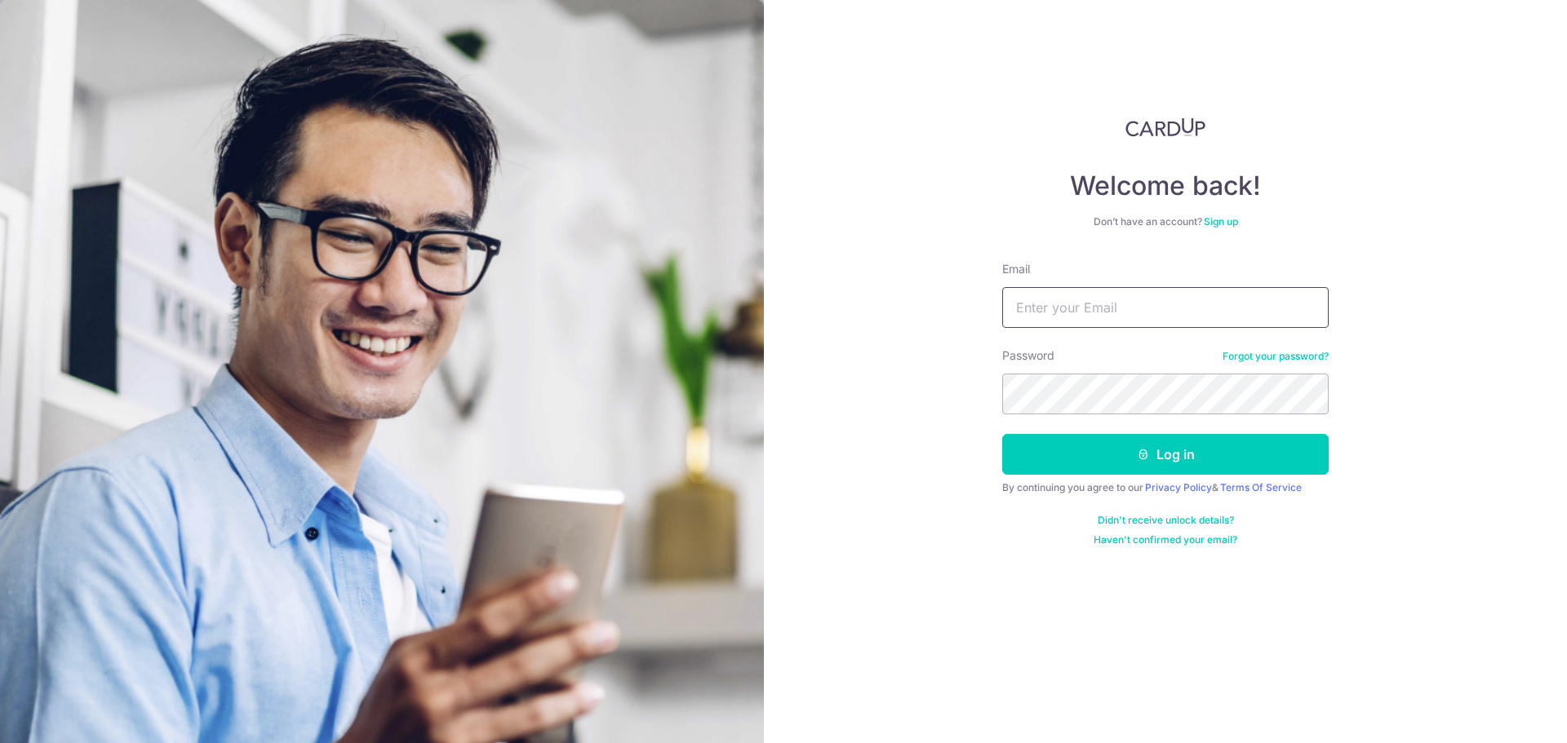
click at [1208, 298] on input "Email" at bounding box center [1165, 307] width 326 height 41
type input "Ryan@pasirianlionsfc.com"
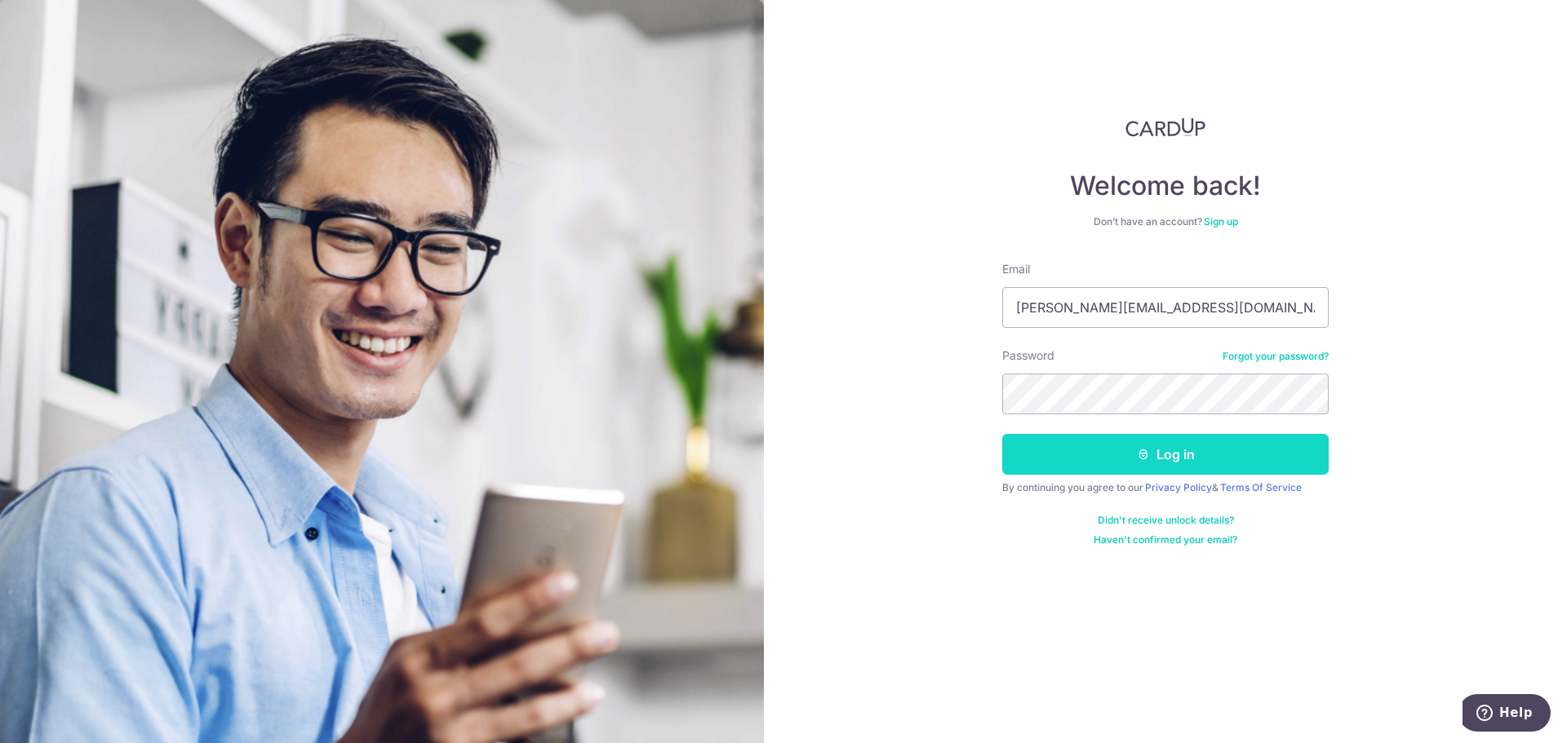
click at [1172, 448] on button "Log in" at bounding box center [1165, 454] width 326 height 41
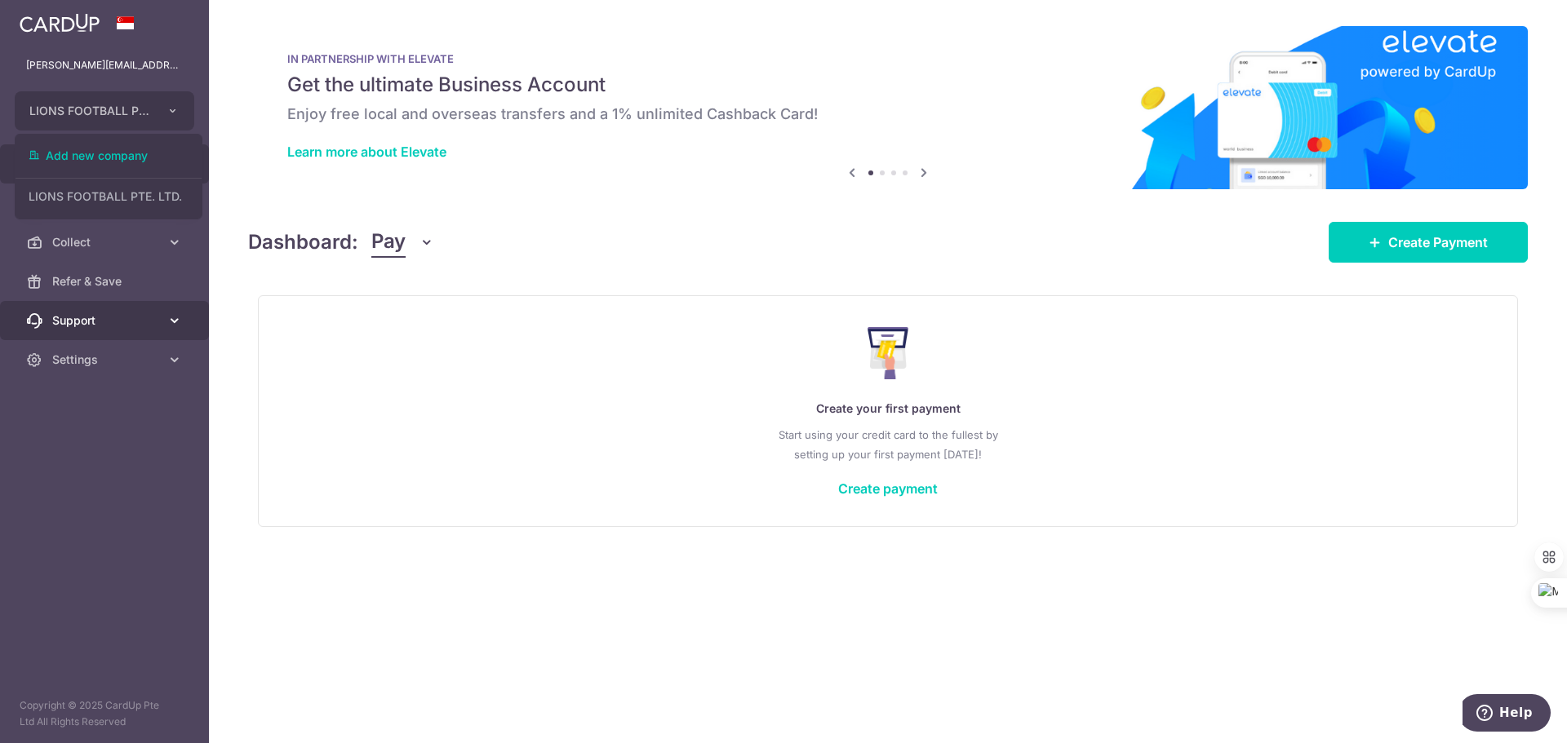
click at [176, 319] on icon at bounding box center [174, 321] width 16 height 16
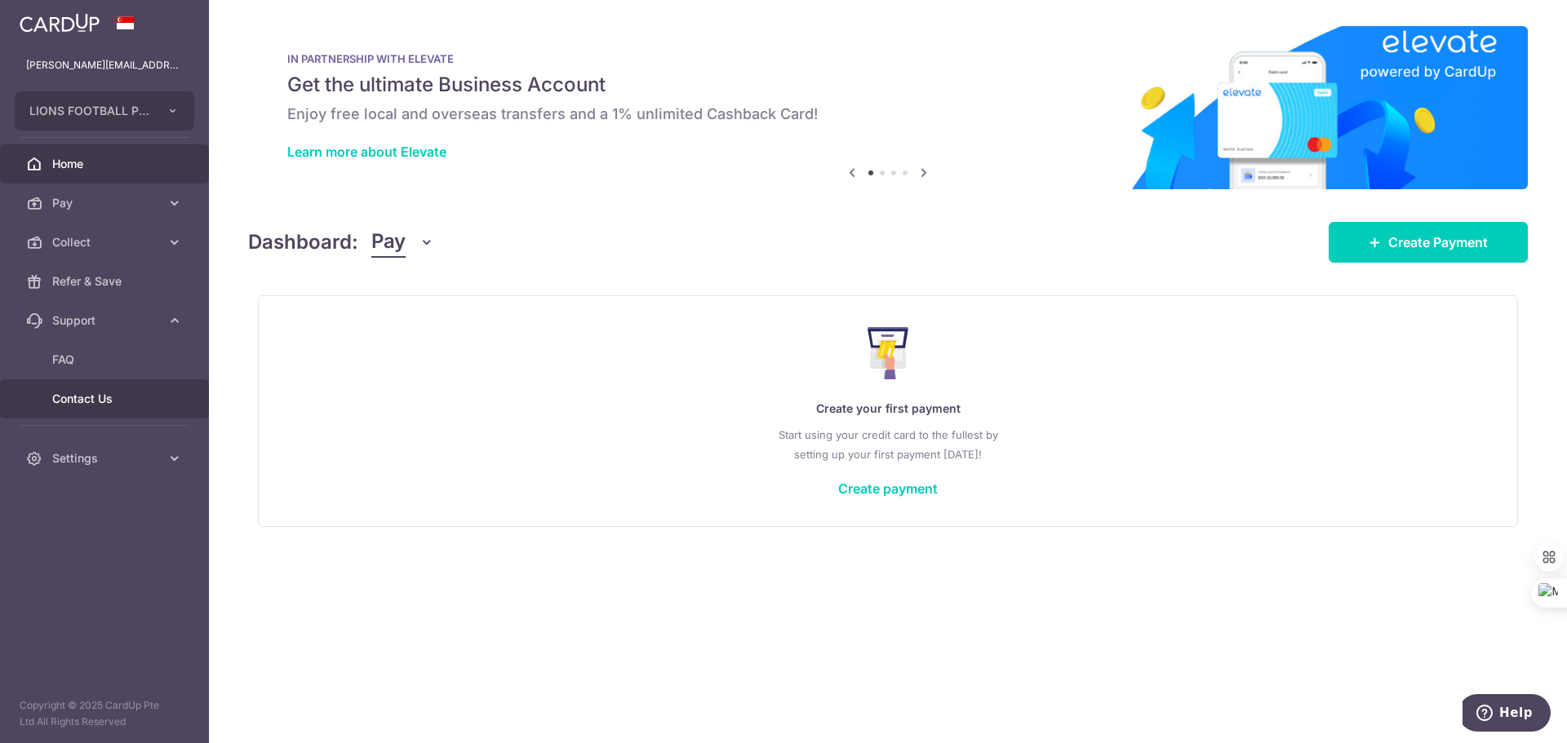
click at [100, 392] on span "Contact Us" at bounding box center [106, 399] width 108 height 16
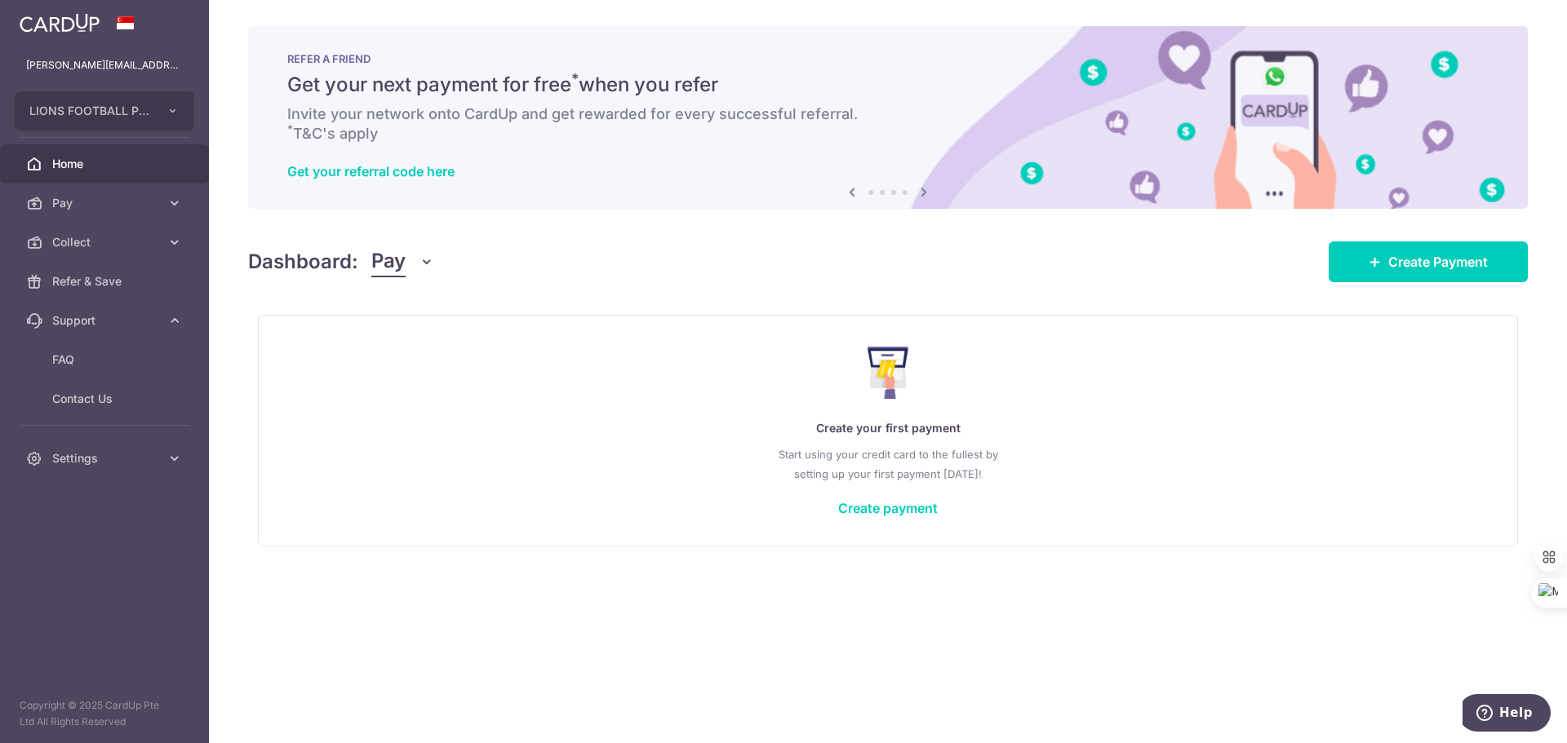
click at [425, 263] on icon "button" at bounding box center [427, 262] width 16 height 16
click at [410, 336] on link "Collect" at bounding box center [457, 346] width 170 height 39
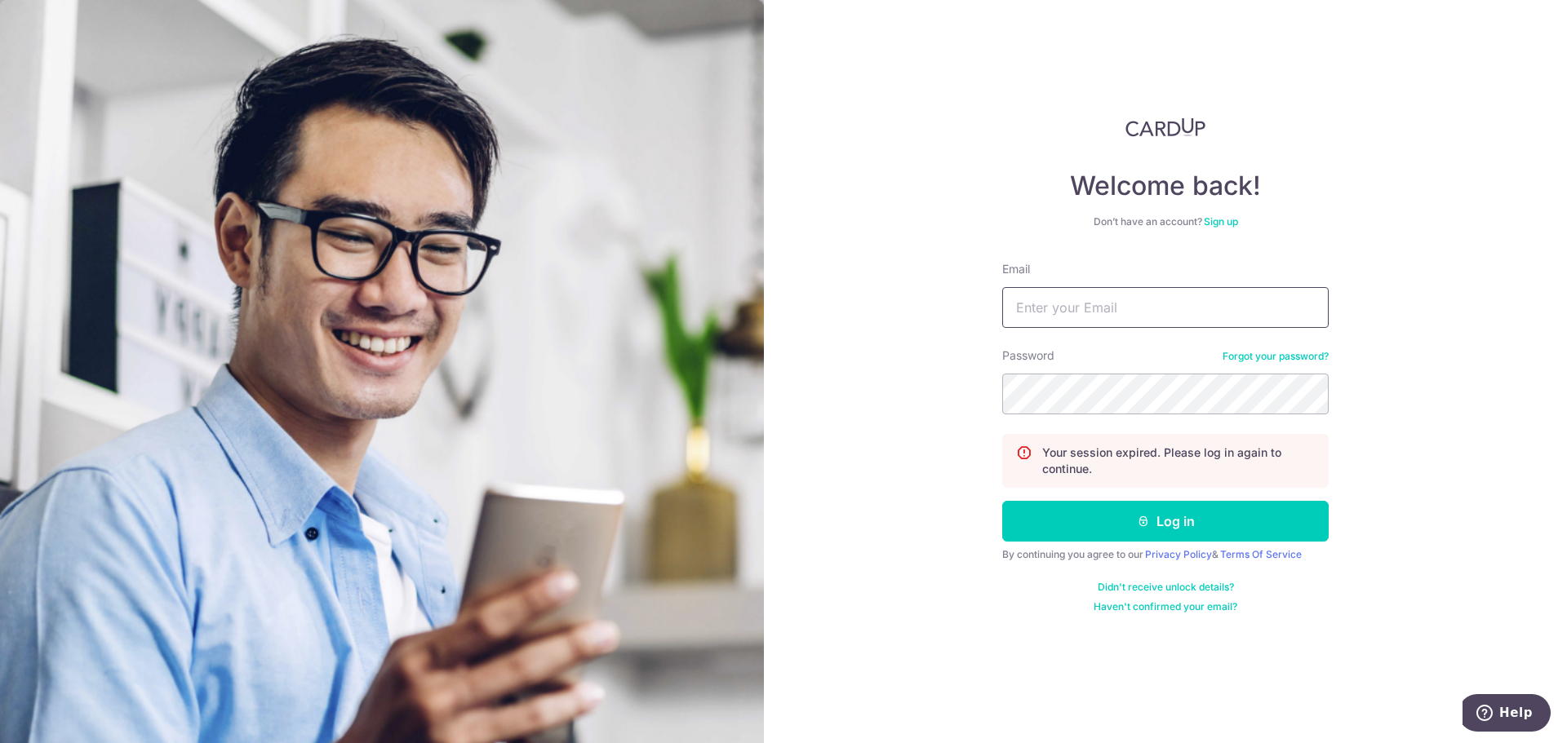
click at [1191, 297] on input "Email" at bounding box center [1165, 307] width 326 height 41
type input "[PERSON_NAME][EMAIL_ADDRESS][DOMAIN_NAME]"
click at [1002, 501] on button "Log in" at bounding box center [1165, 521] width 326 height 41
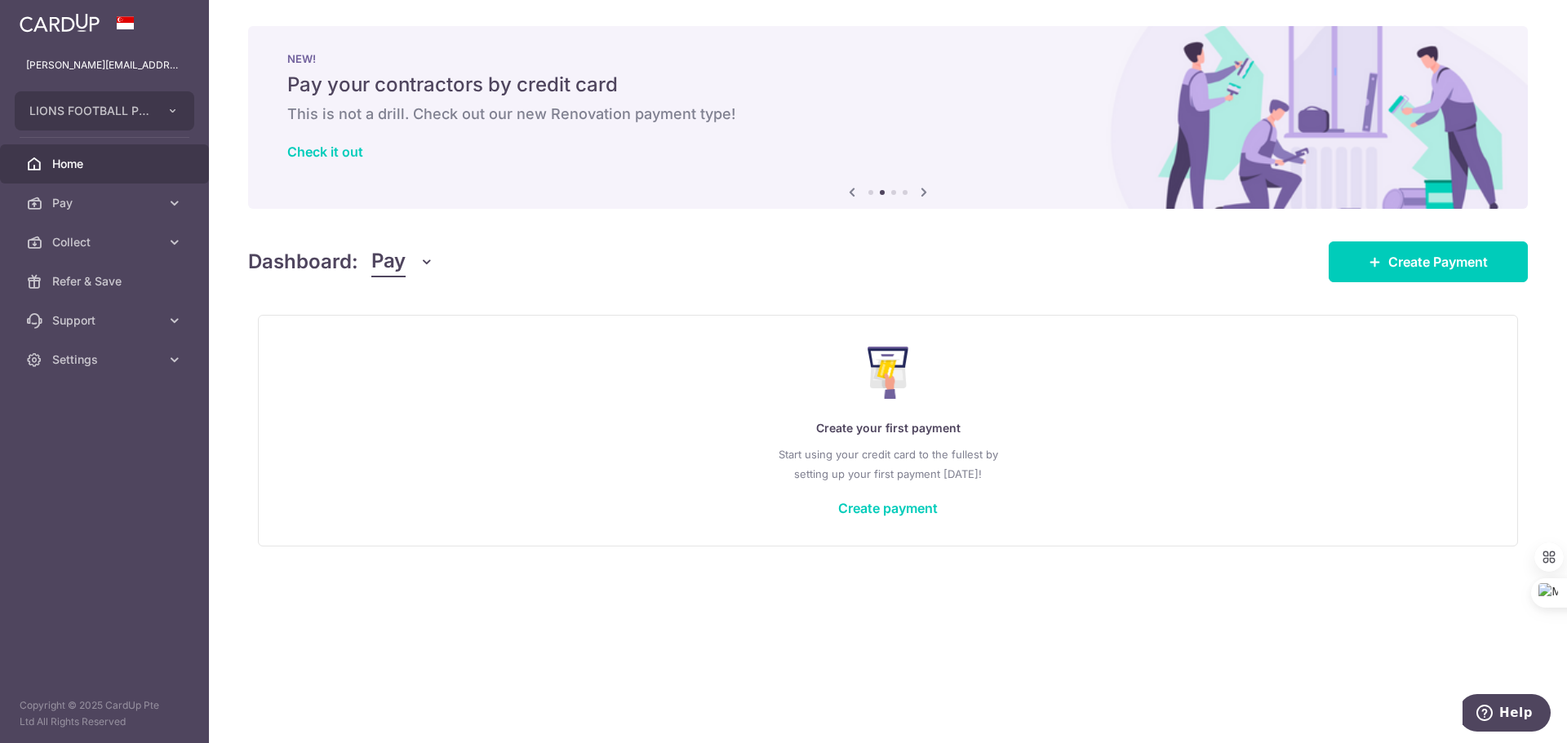
click at [412, 258] on button "Pay" at bounding box center [402, 261] width 63 height 31
click at [407, 342] on link "Collect" at bounding box center [457, 346] width 170 height 39
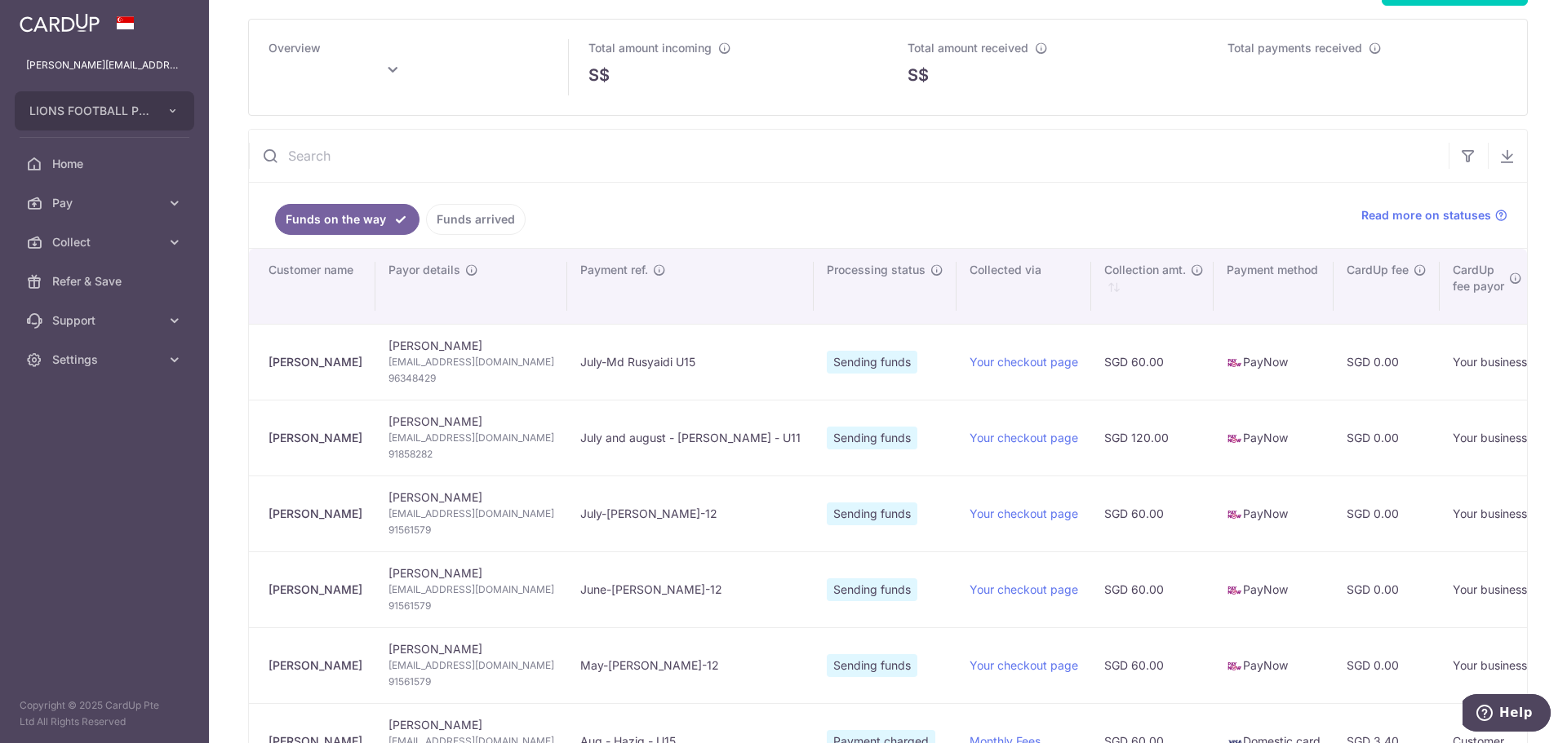
scroll to position [326, 0]
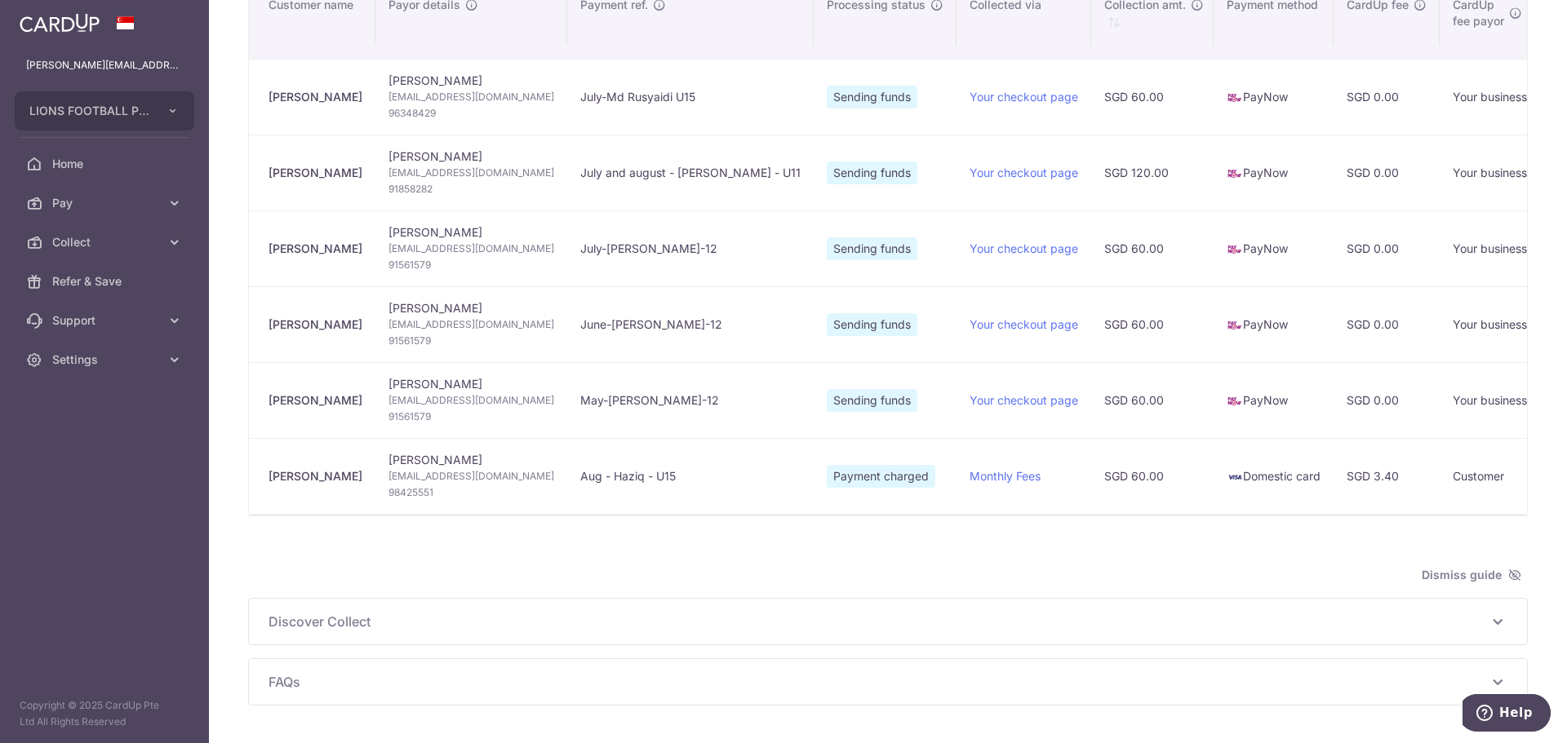
type input "August 2025"
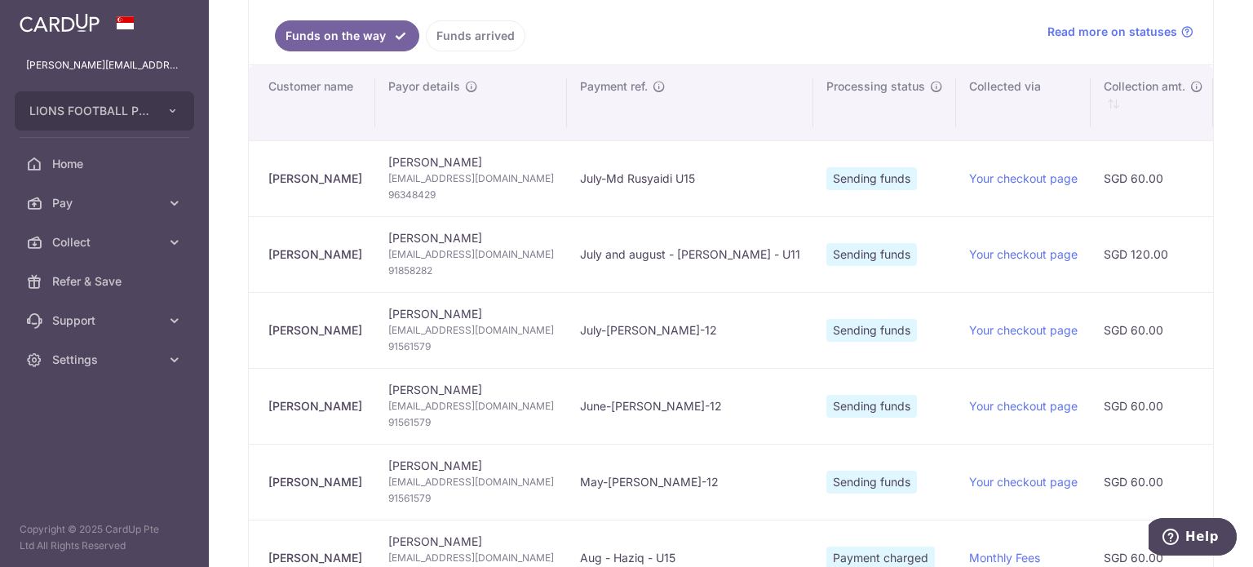
scroll to position [245, 0]
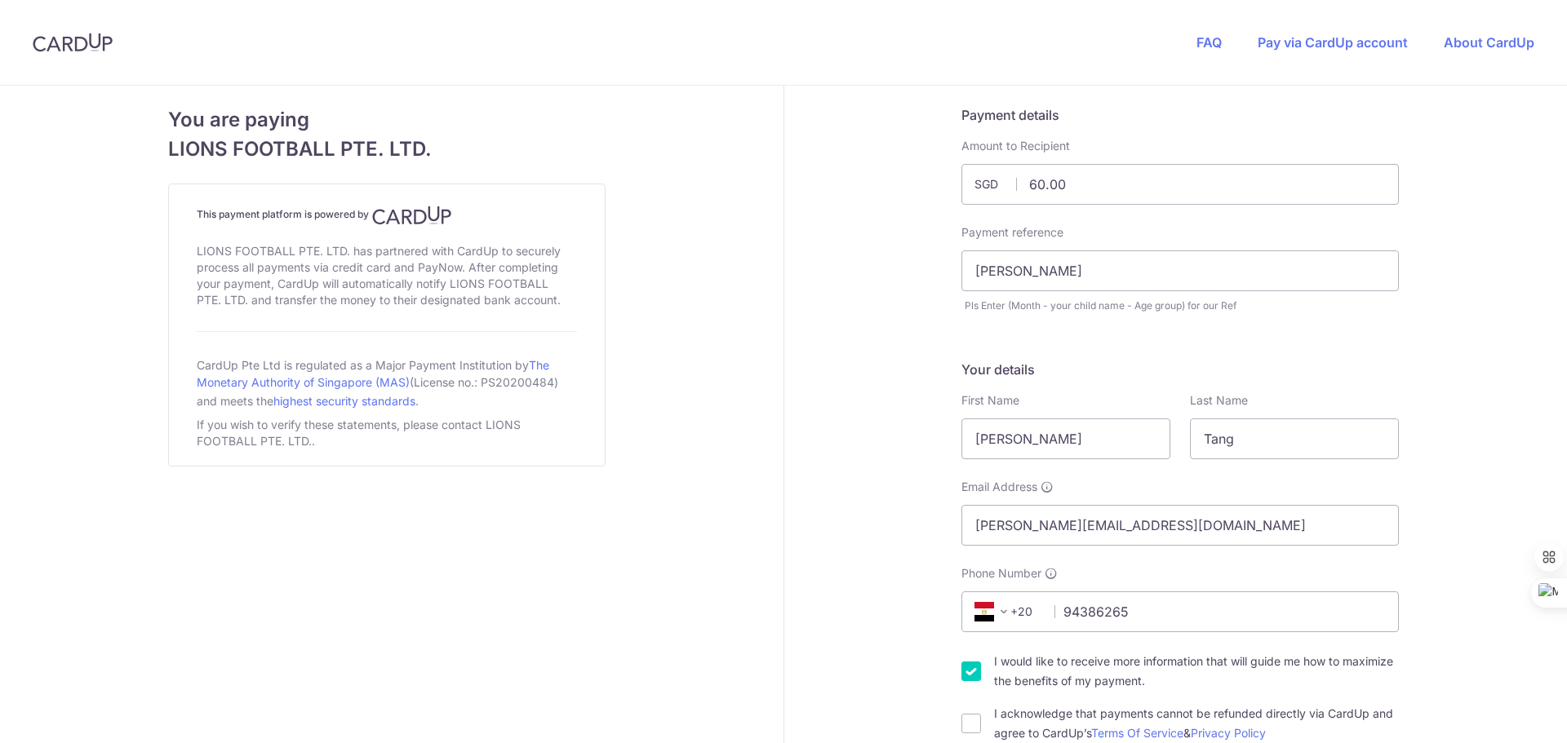
select select "65"
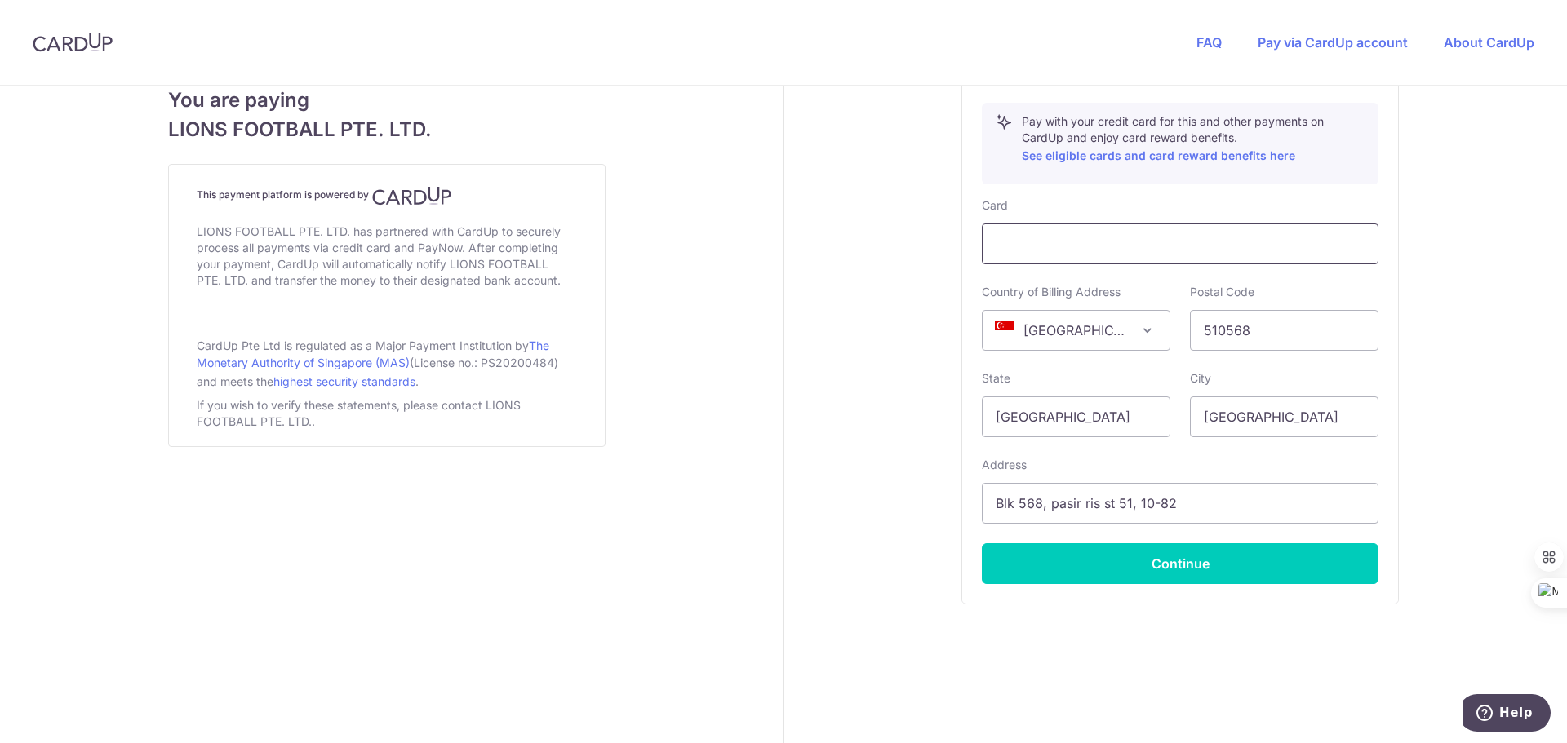
scroll to position [583, 0]
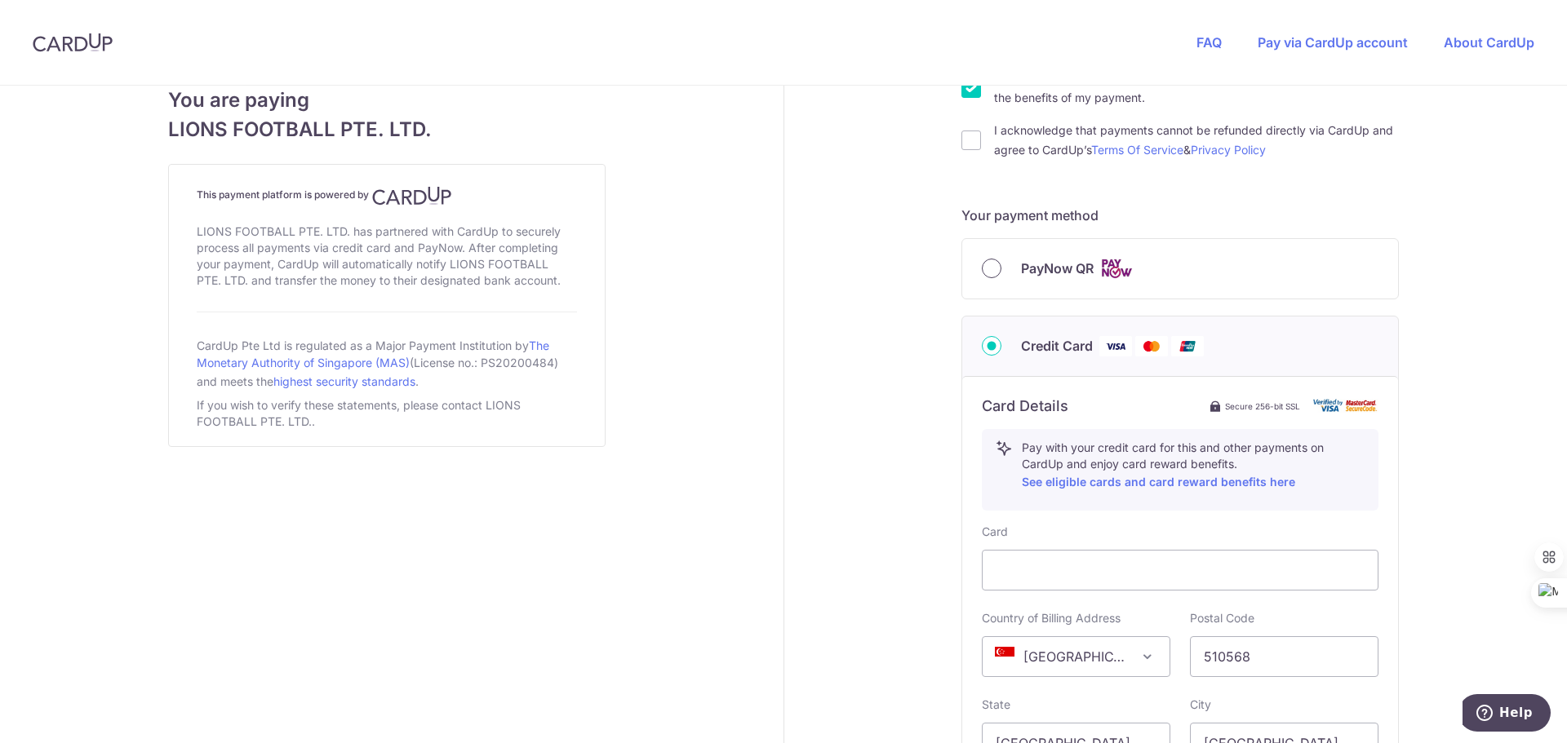
click at [989, 276] on input "PayNow QR" at bounding box center [992, 269] width 20 height 20
radio input "true"
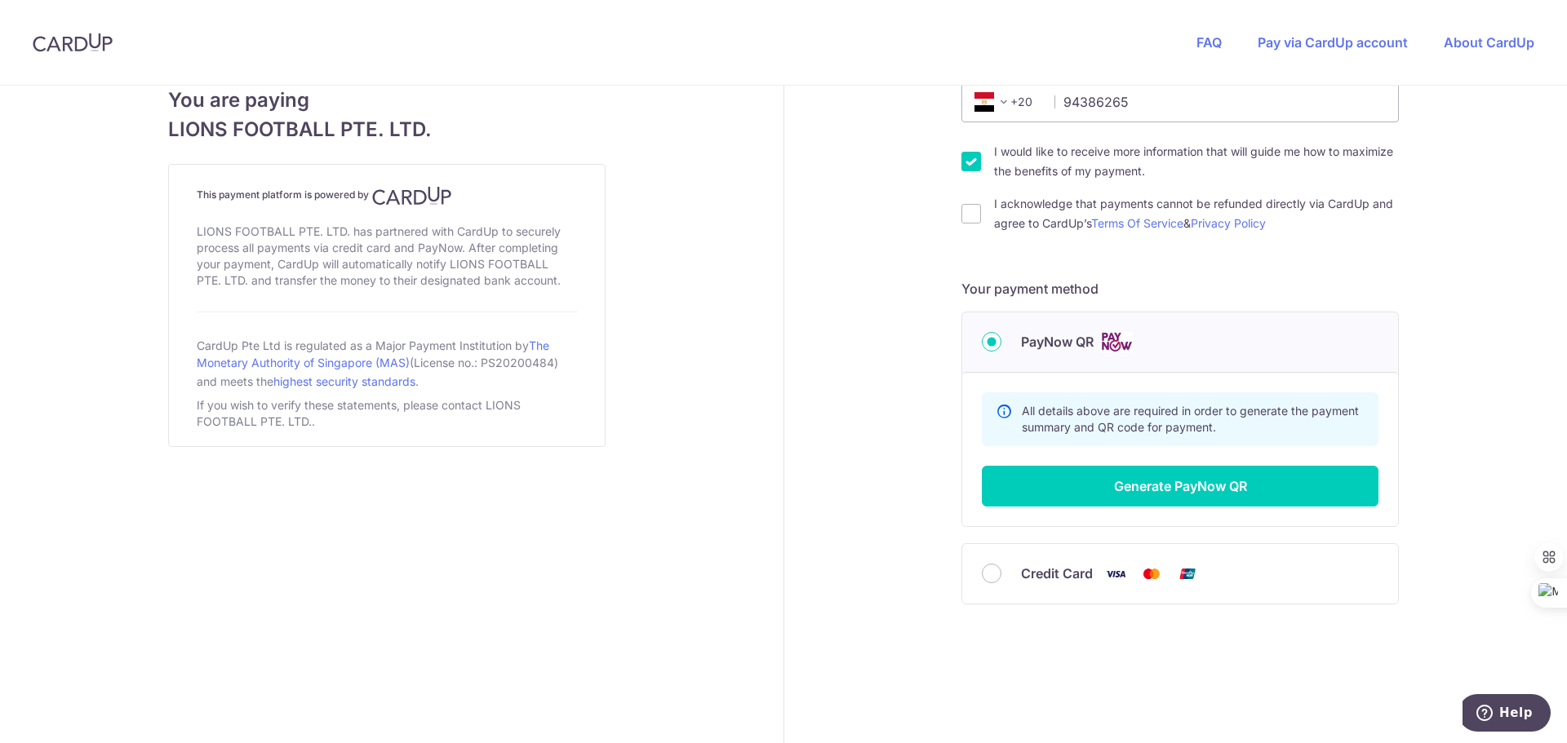
scroll to position [510, 0]
click at [1155, 476] on button "Generate PayNow QR" at bounding box center [1180, 486] width 397 height 41
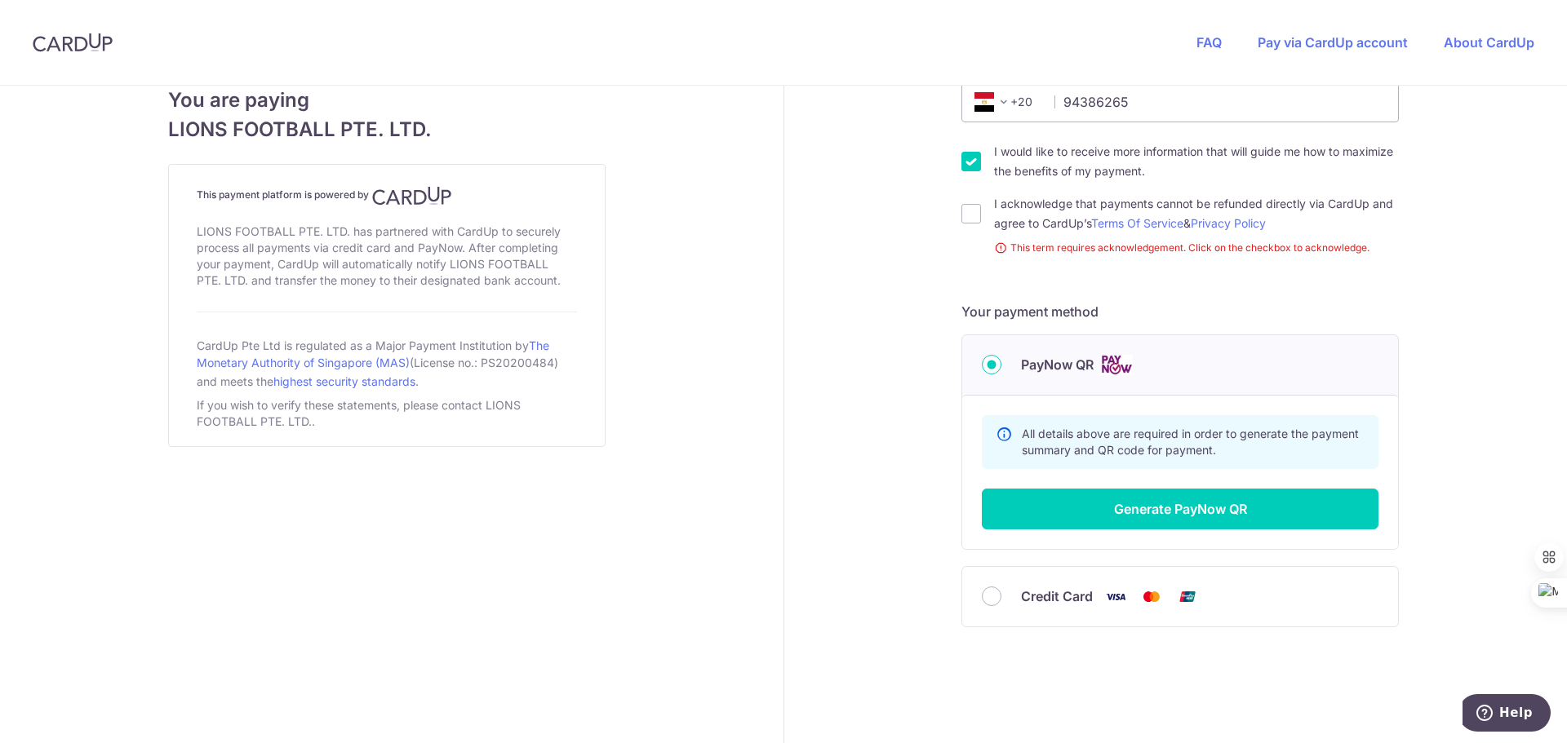
click at [961, 158] on input "I would like to receive more information that will guide me how to maximize the…" at bounding box center [971, 162] width 20 height 20
checkbox input "false"
click at [964, 211] on input "I acknowledge that payments cannot be refunded directly via CardUp and agree to…" at bounding box center [971, 214] width 20 height 20
checkbox input "true"
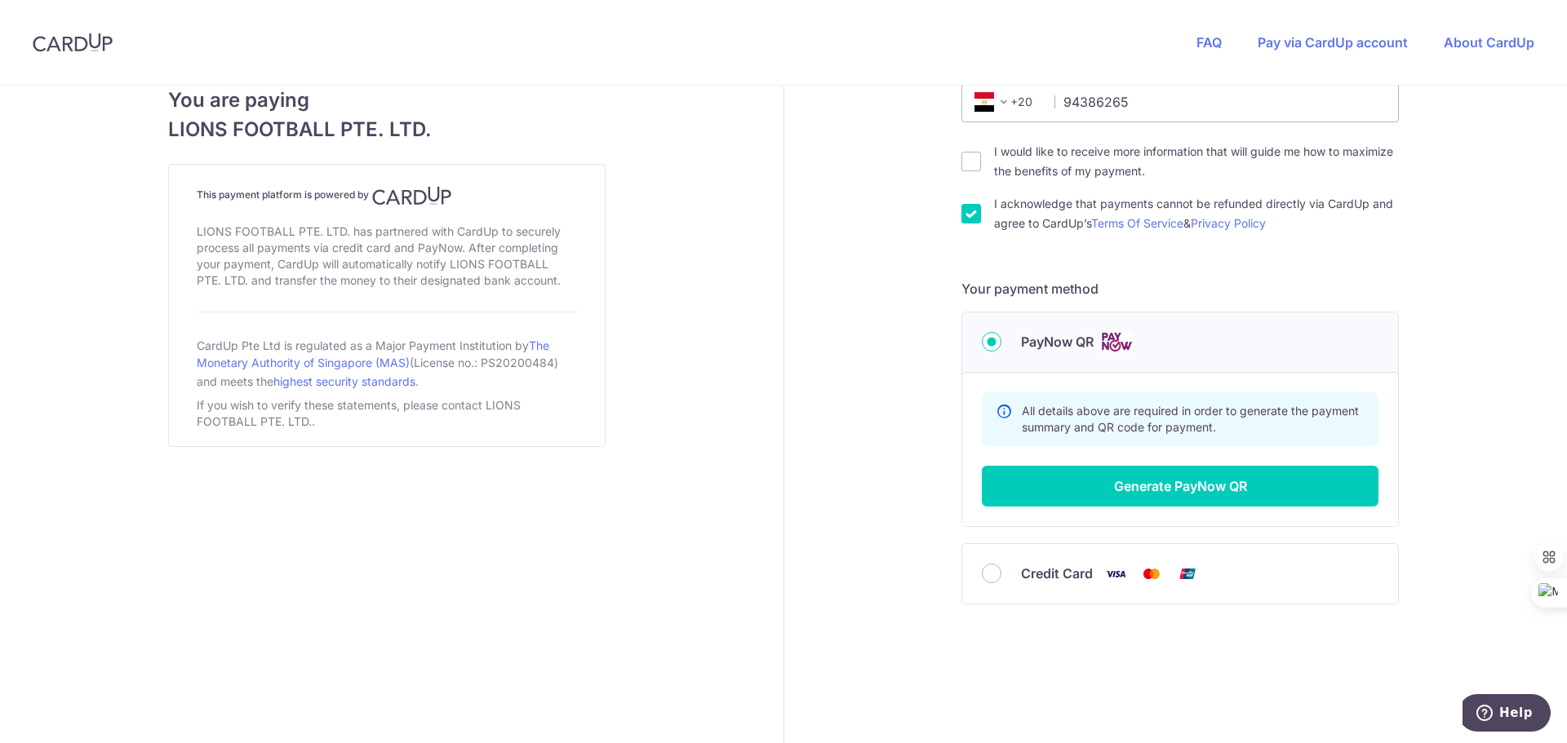
click at [1013, 102] on span "+20" at bounding box center [1005, 102] width 73 height 20
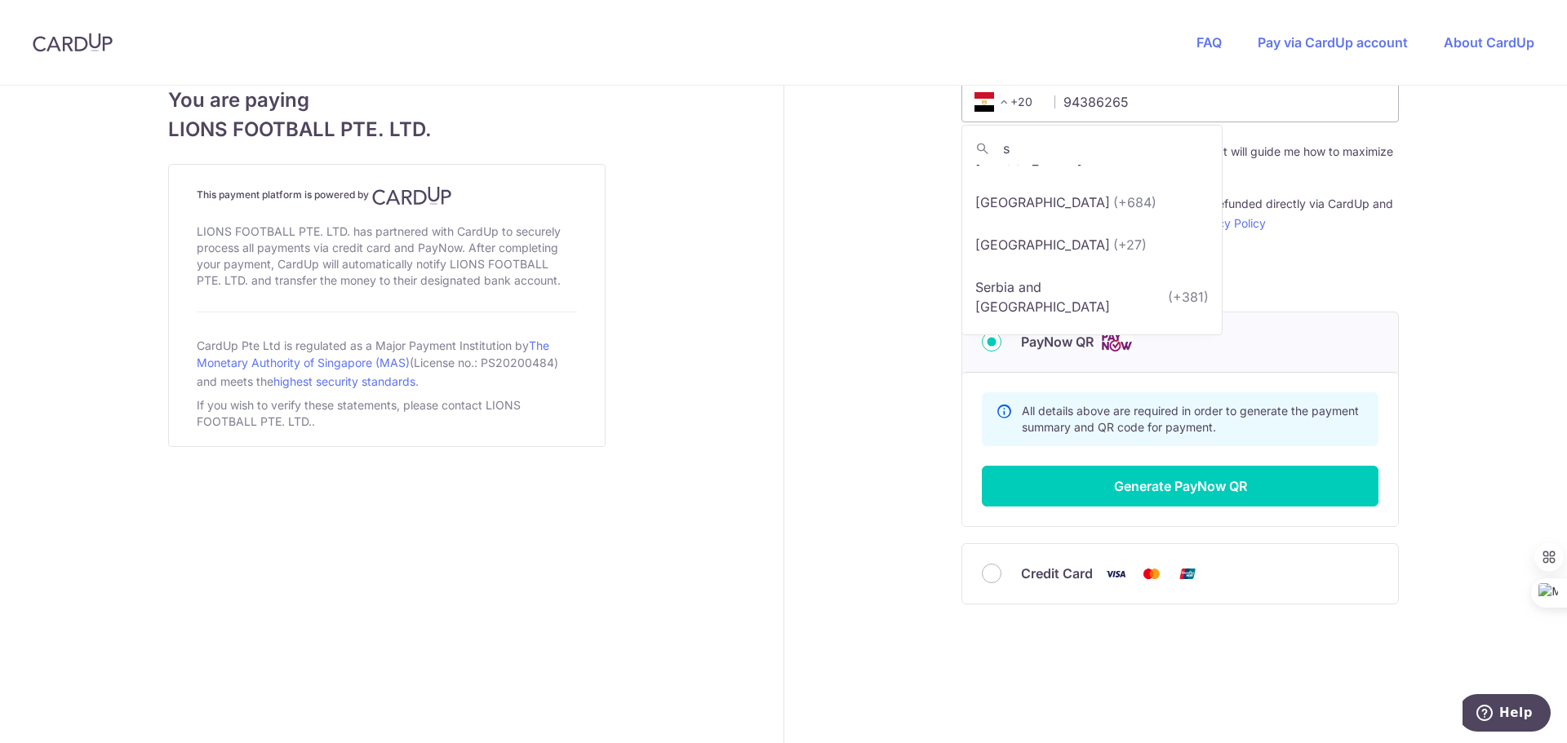
scroll to position [0, 0]
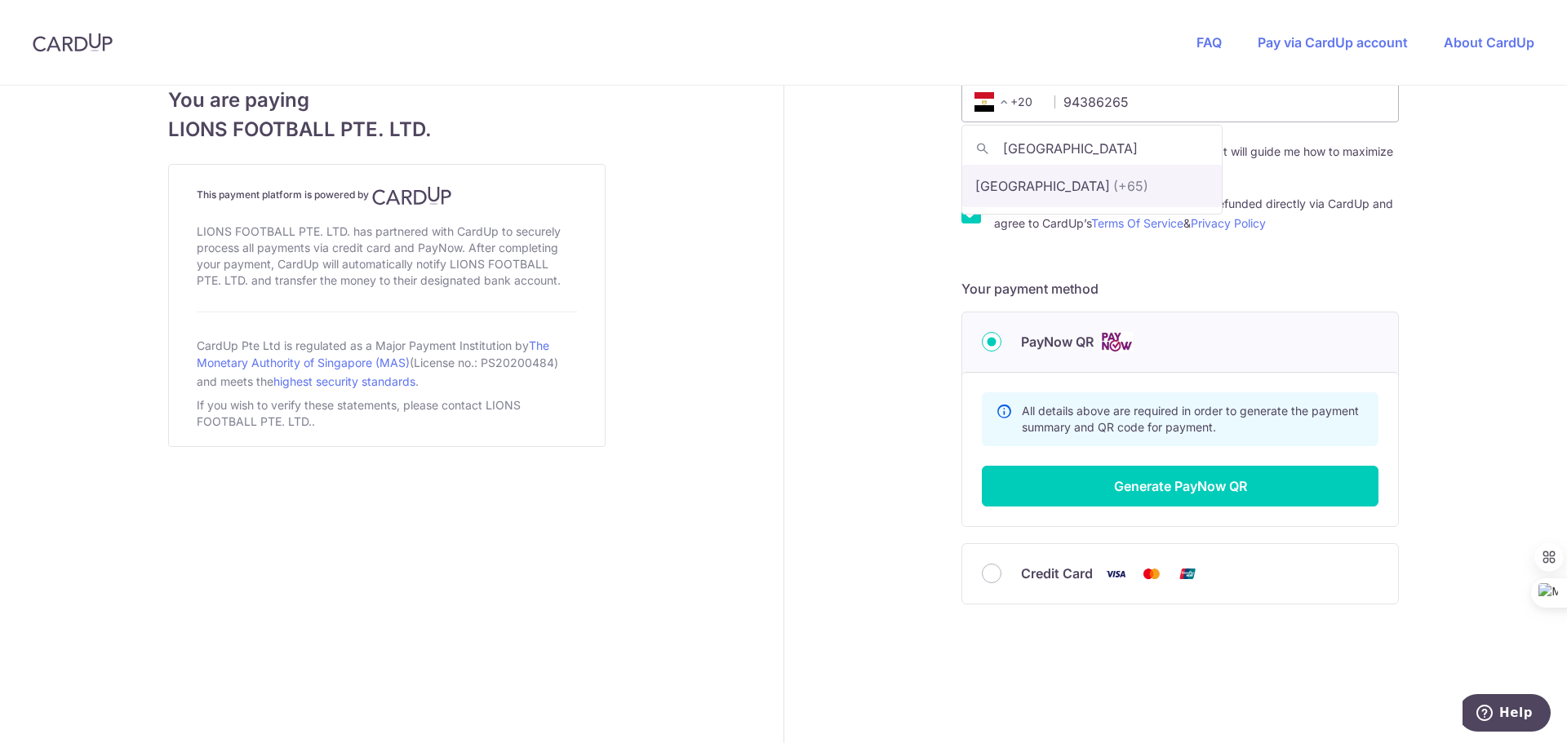
type input "singapore"
select select "199"
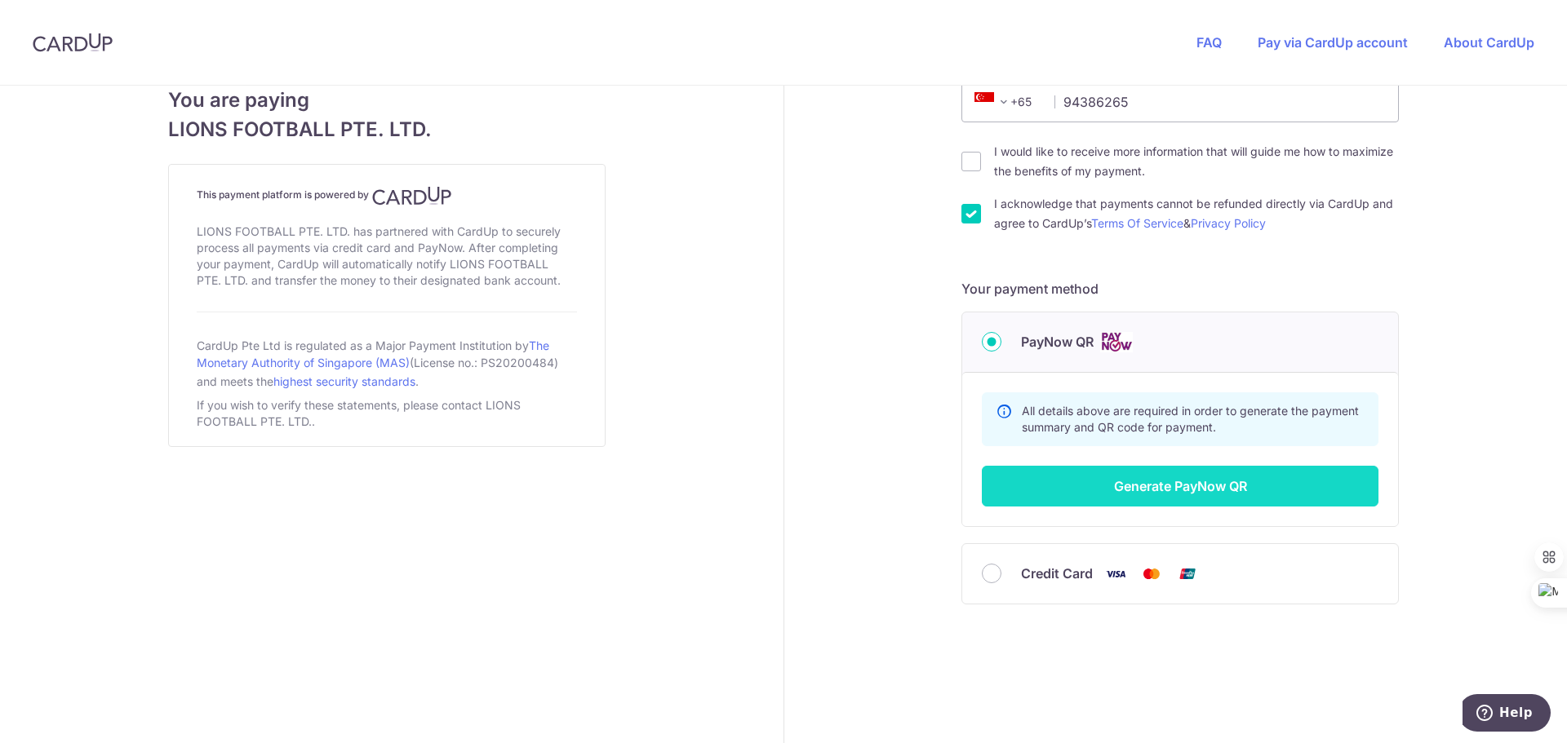
click at [1145, 477] on button "Generate PayNow QR" at bounding box center [1180, 486] width 397 height 41
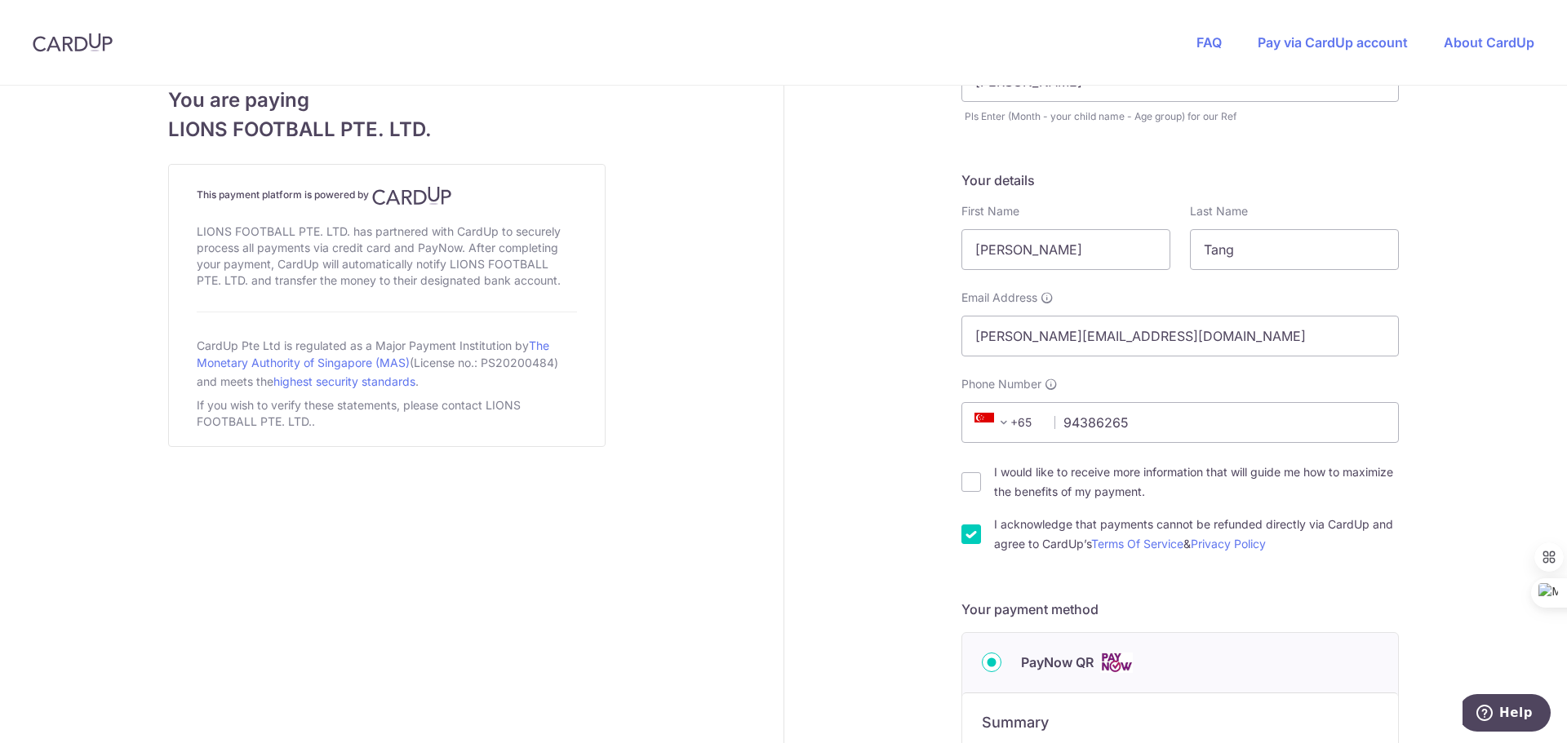
scroll to position [184, 0]
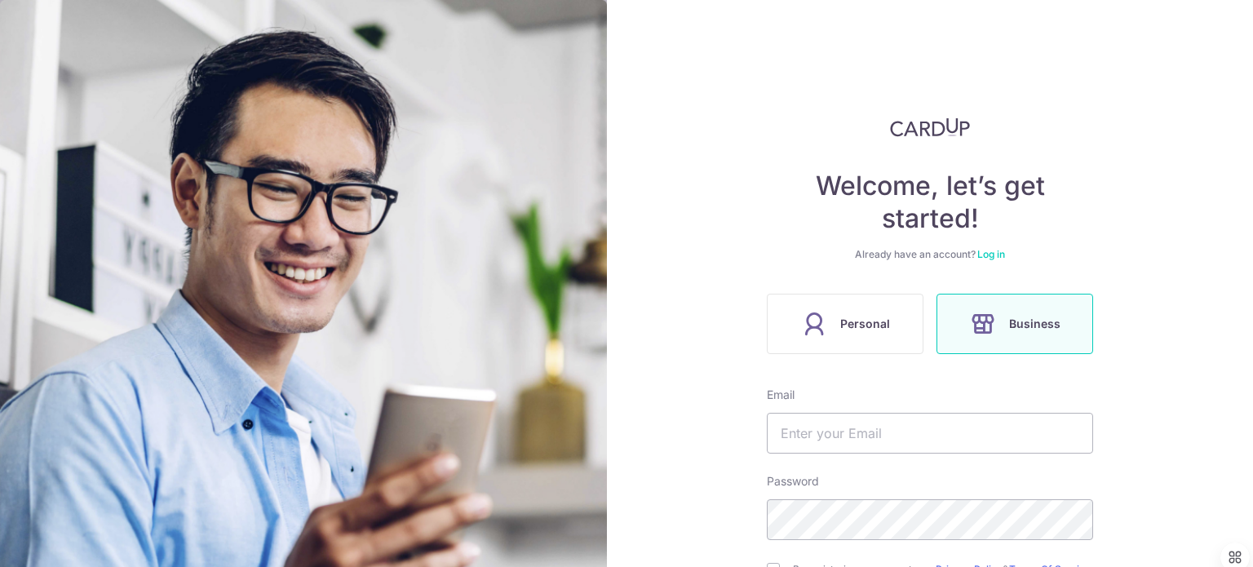
click at [992, 257] on link "Log in" at bounding box center [992, 254] width 28 height 12
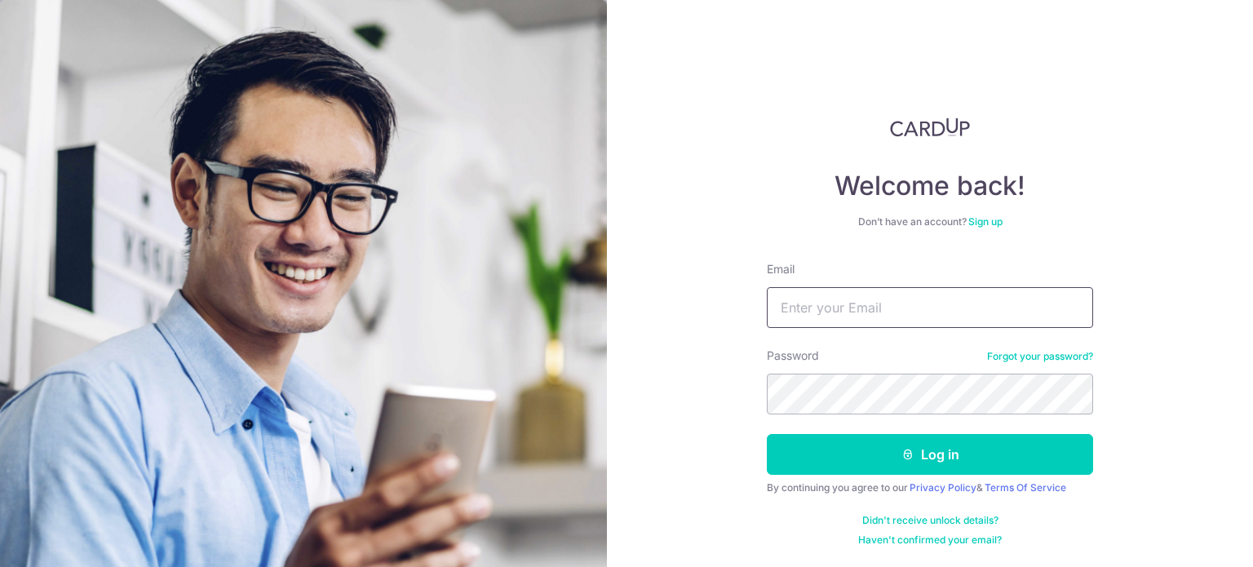
click at [986, 306] on input "Email" at bounding box center [930, 307] width 326 height 41
type input "[PERSON_NAME][EMAIL_ADDRESS][DOMAIN_NAME]"
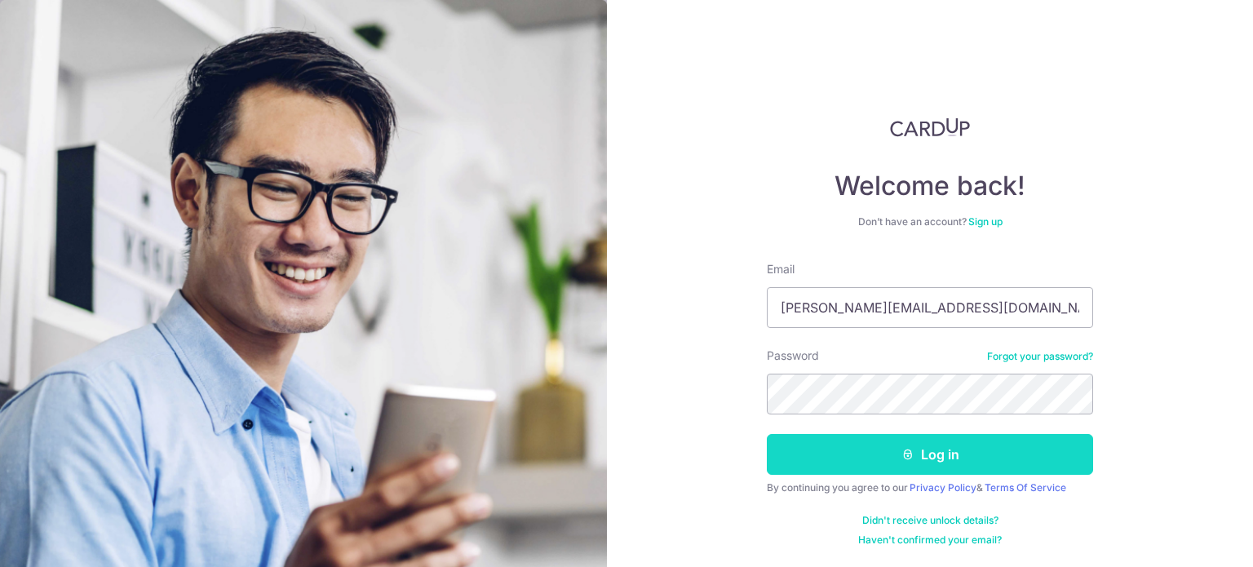
click at [1000, 460] on button "Log in" at bounding box center [930, 454] width 326 height 41
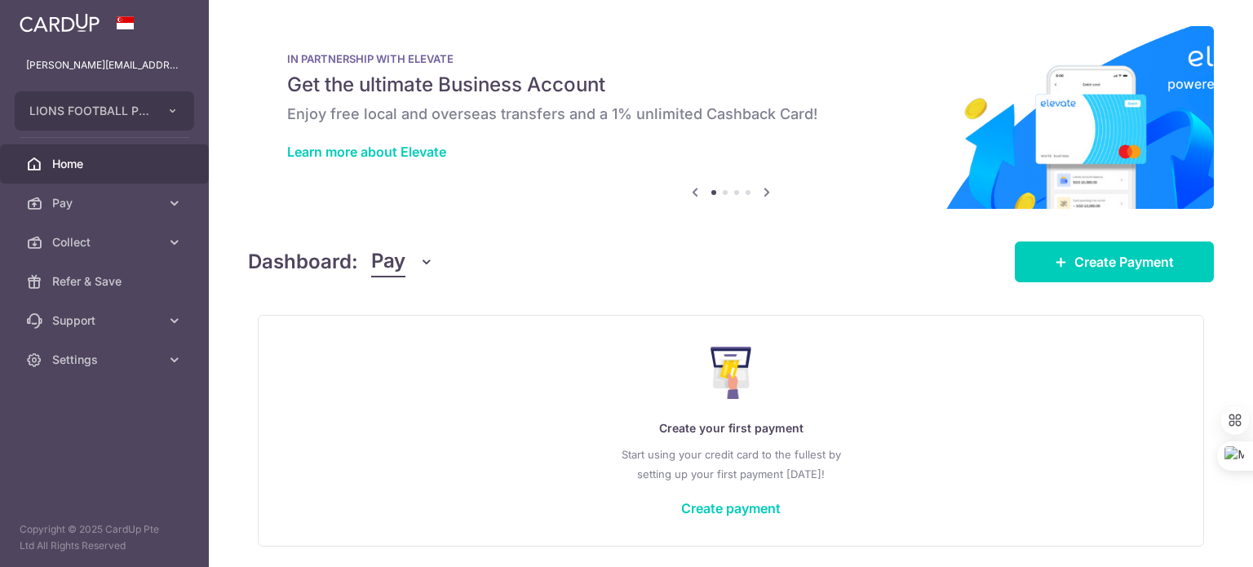
click at [430, 267] on icon "button" at bounding box center [427, 262] width 16 height 16
click at [428, 341] on link "Collect" at bounding box center [457, 346] width 170 height 39
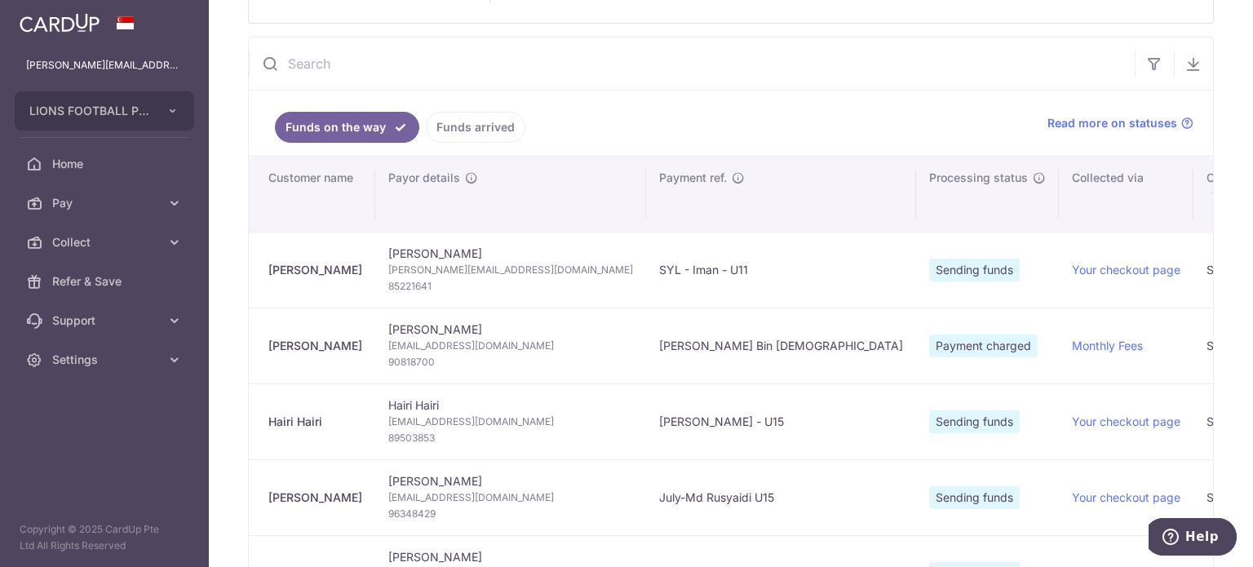
scroll to position [298, 0]
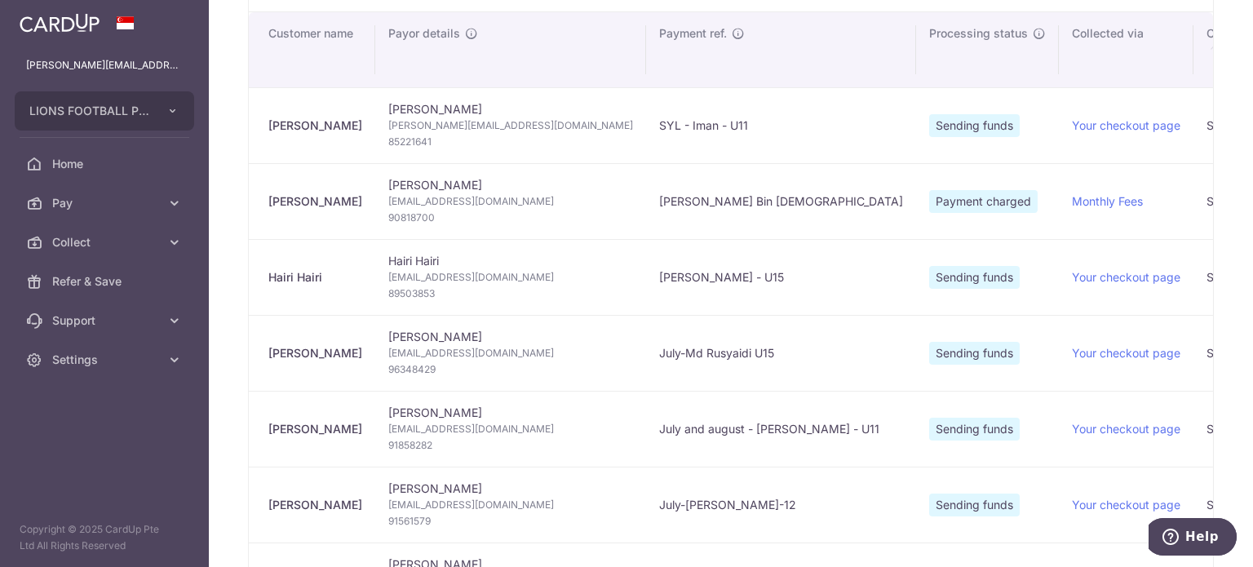
type input "[DATE]"
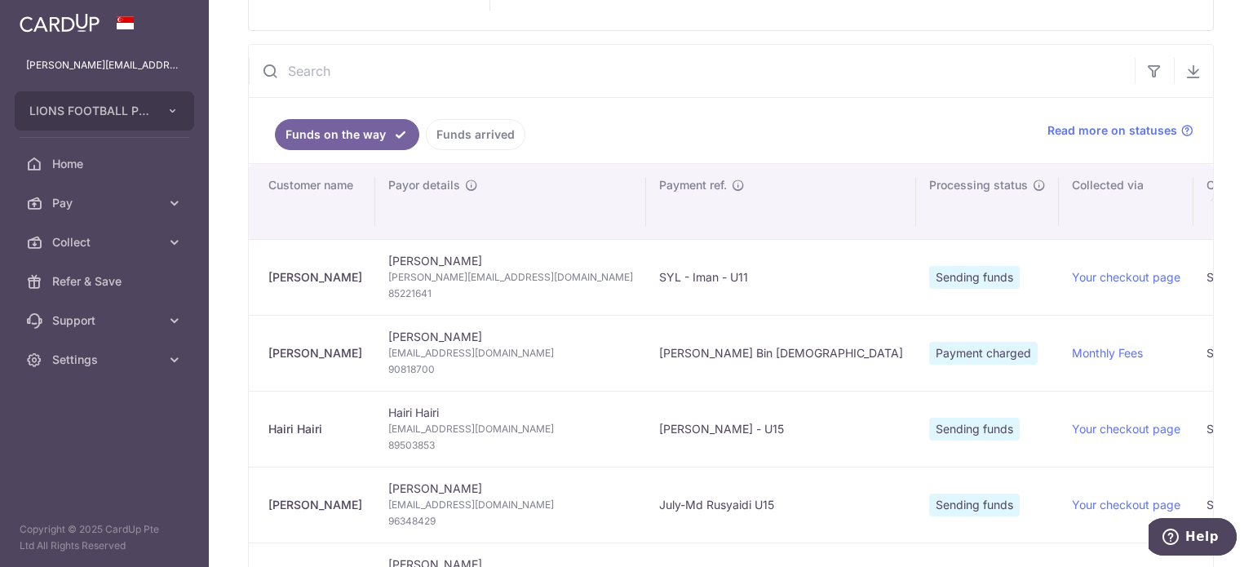
scroll to position [135, 0]
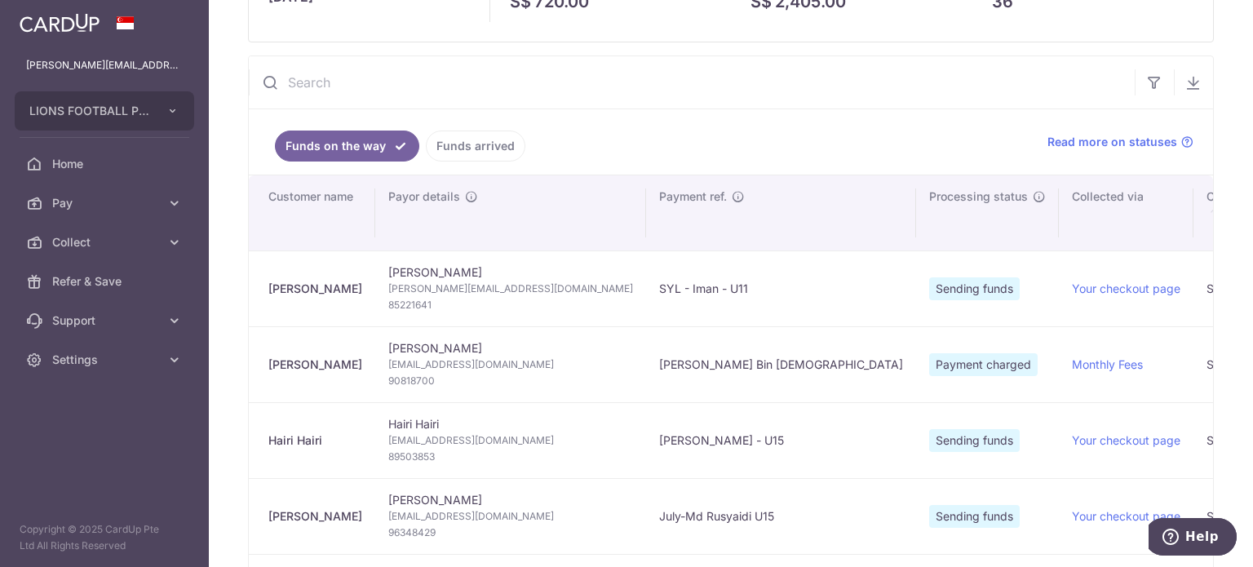
click at [490, 150] on link "Funds arrived" at bounding box center [476, 146] width 100 height 31
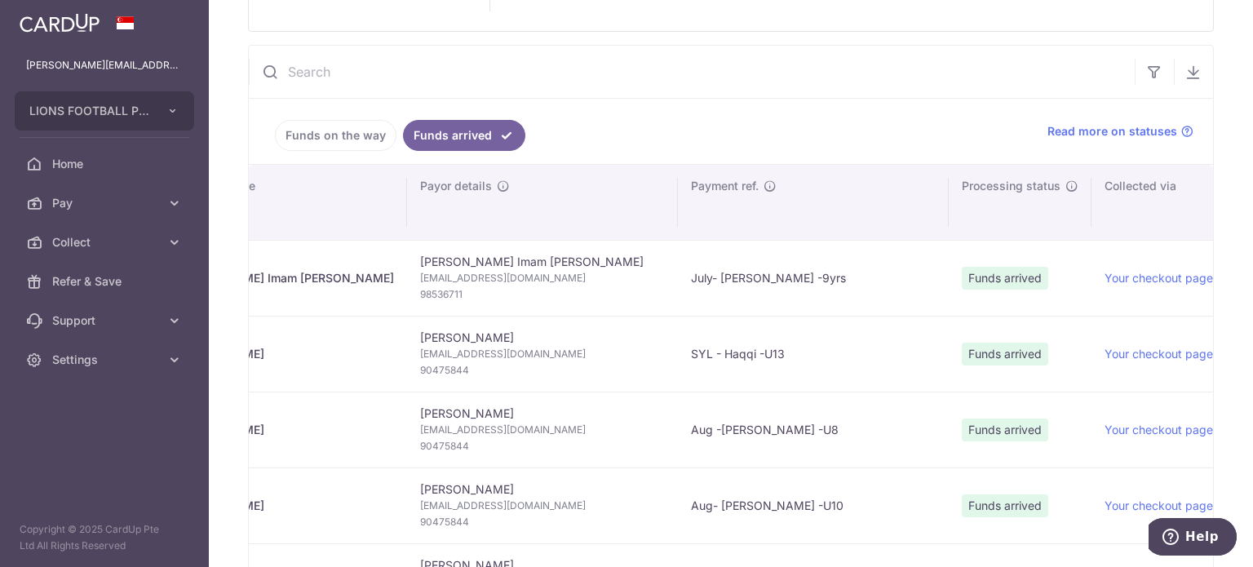
scroll to position [0, 0]
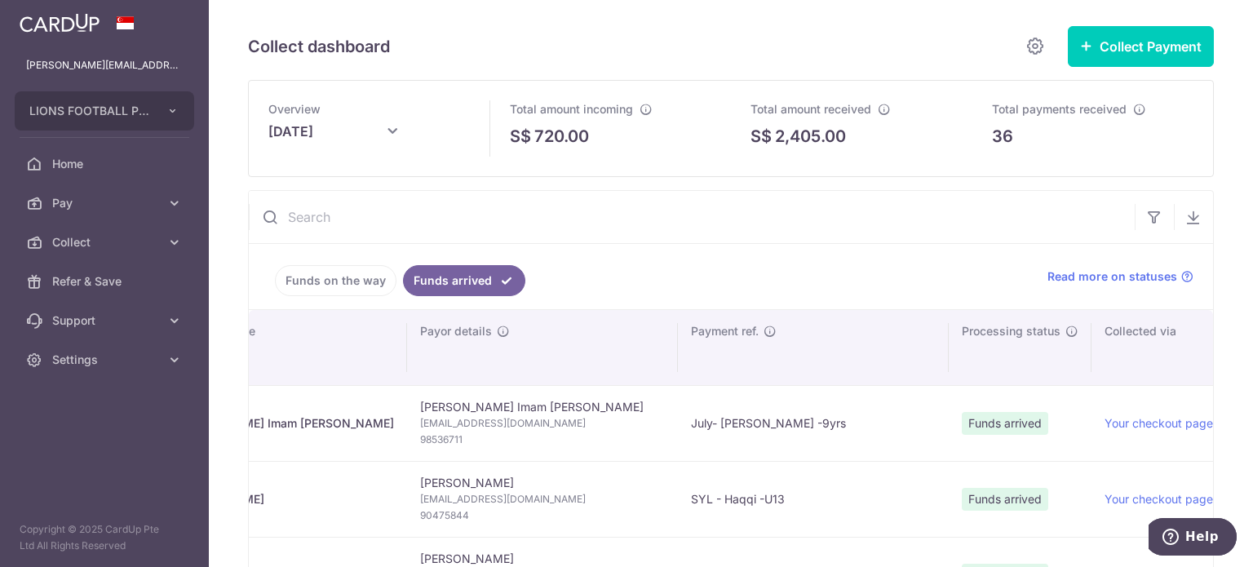
click at [334, 286] on link "Funds on the way" at bounding box center [336, 280] width 122 height 31
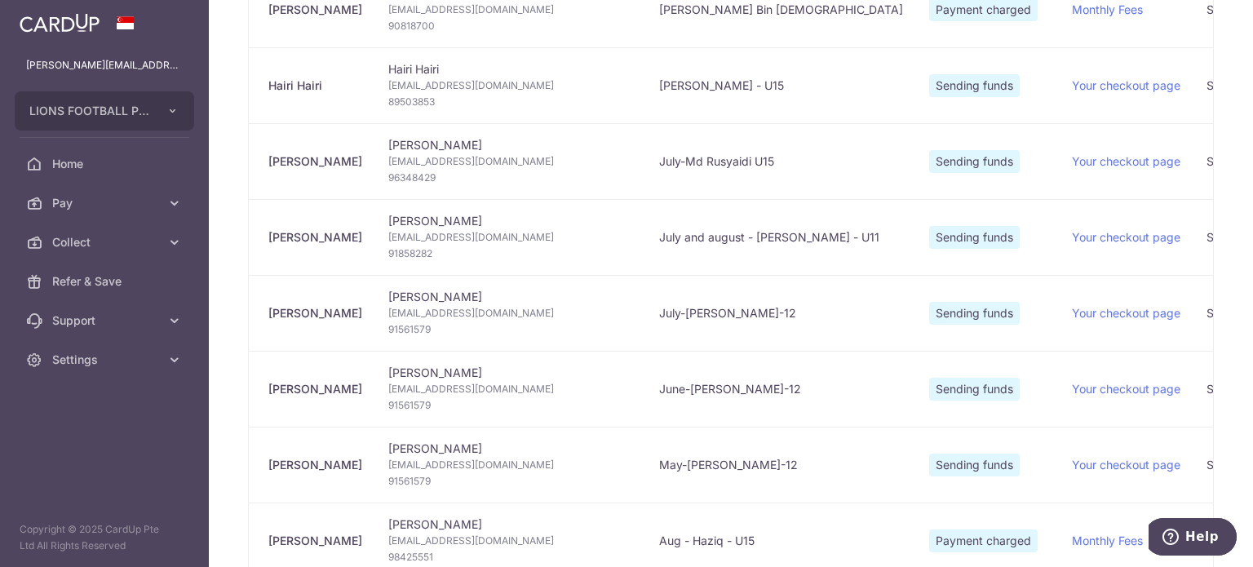
scroll to position [571, 0]
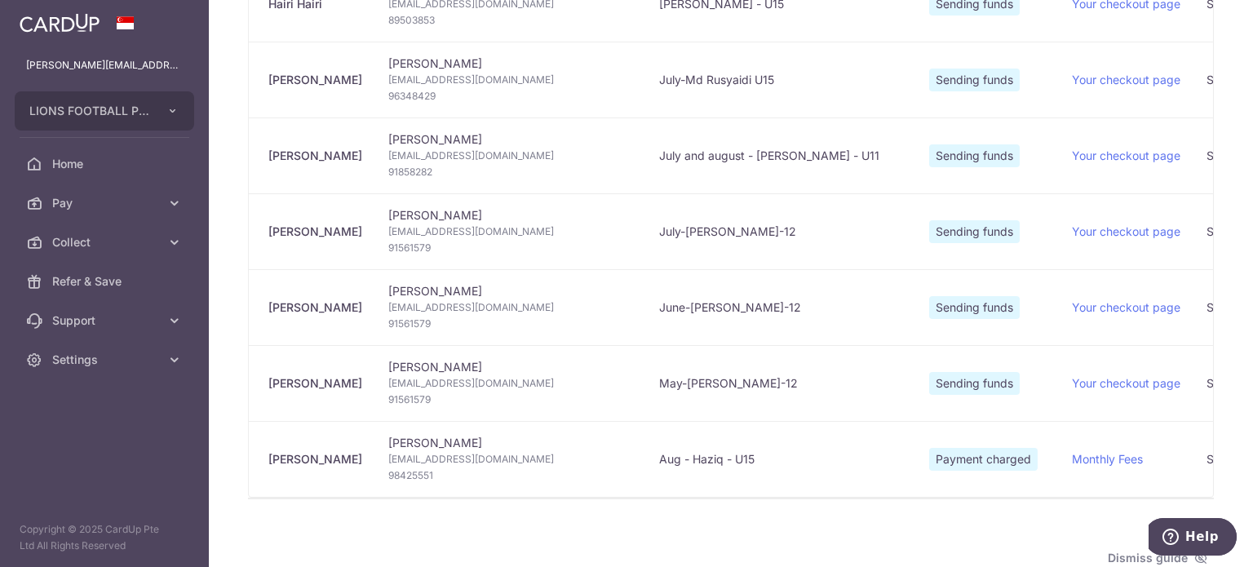
click at [437, 468] on span "98425551" at bounding box center [510, 476] width 245 height 16
copy span "98425551"
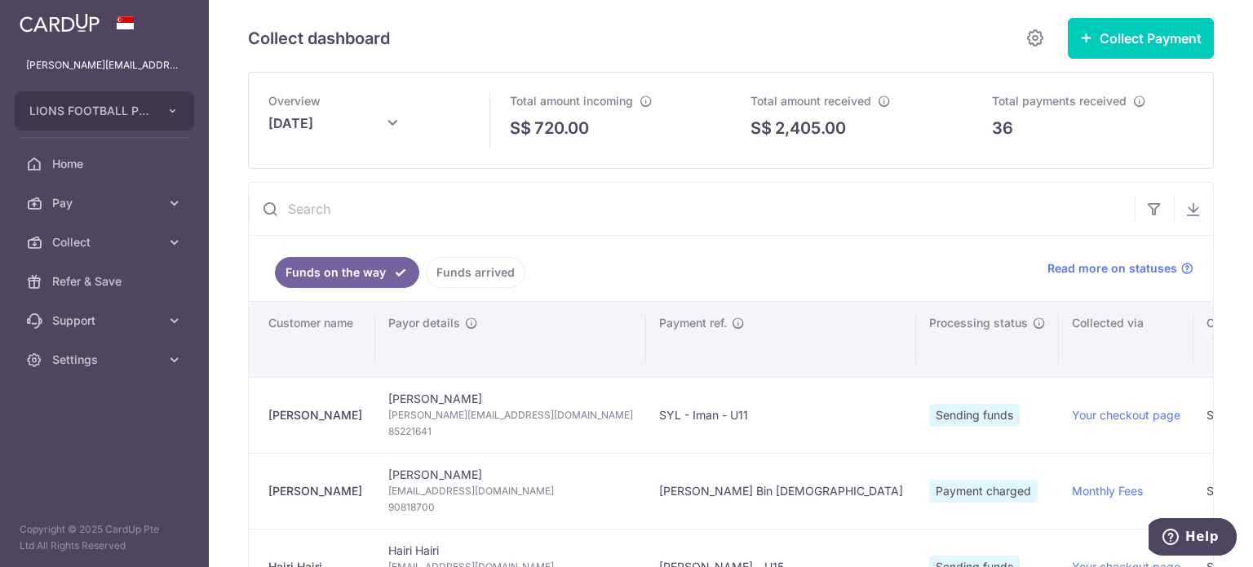
scroll to position [0, 0]
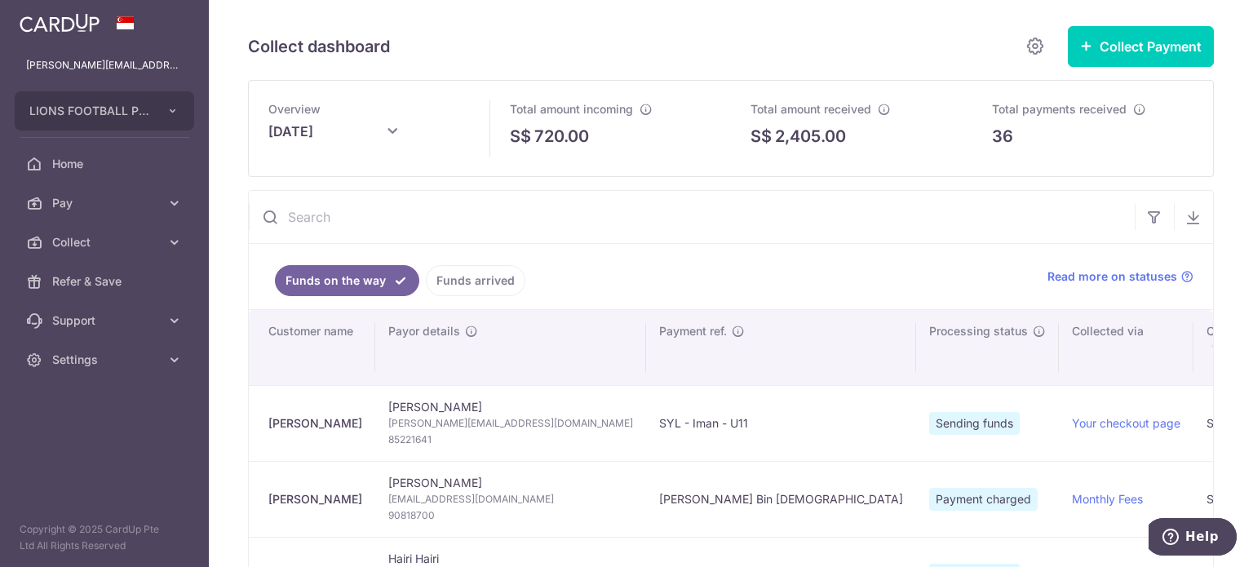
click at [464, 286] on link "Funds arrived" at bounding box center [476, 280] width 100 height 31
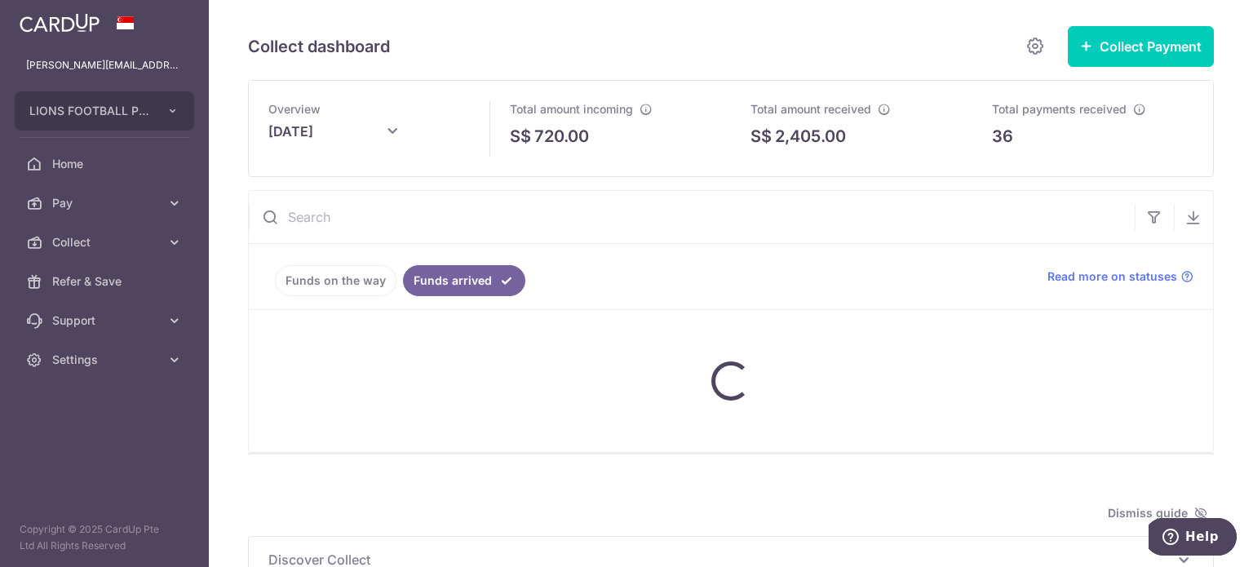
click at [430, 225] on input "text" at bounding box center [692, 217] width 886 height 52
paste input "98425551"
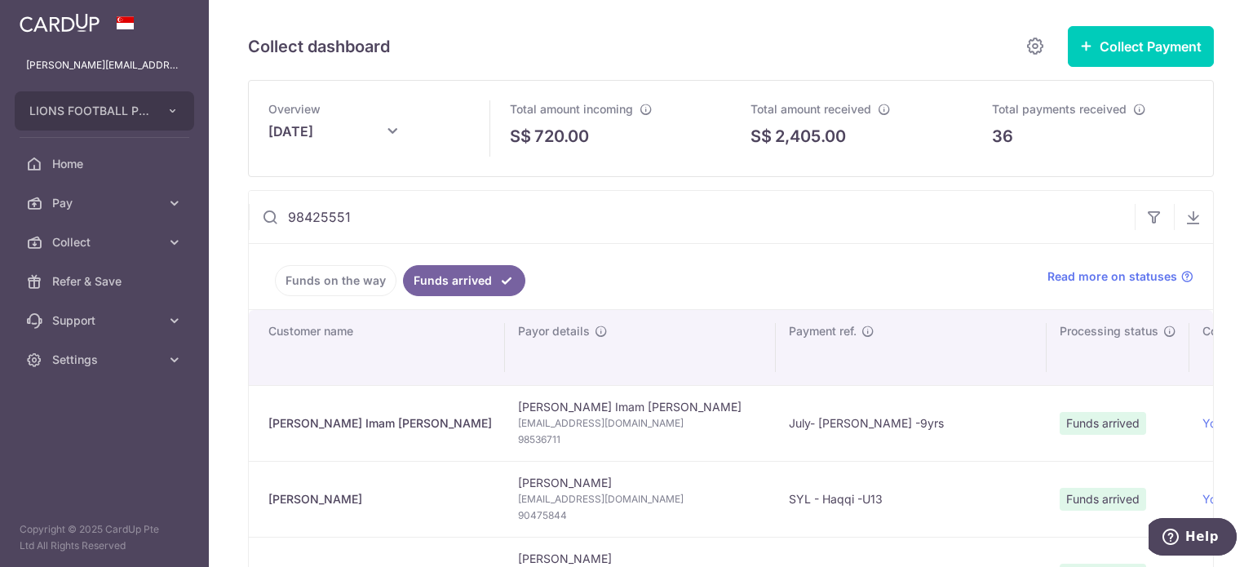
drag, startPoint x: 383, startPoint y: 223, endPoint x: 267, endPoint y: 215, distance: 116.2
click at [267, 215] on div "98425551" at bounding box center [692, 217] width 886 height 52
type input "98425551"
click at [326, 286] on link "Funds on the way" at bounding box center [336, 280] width 122 height 31
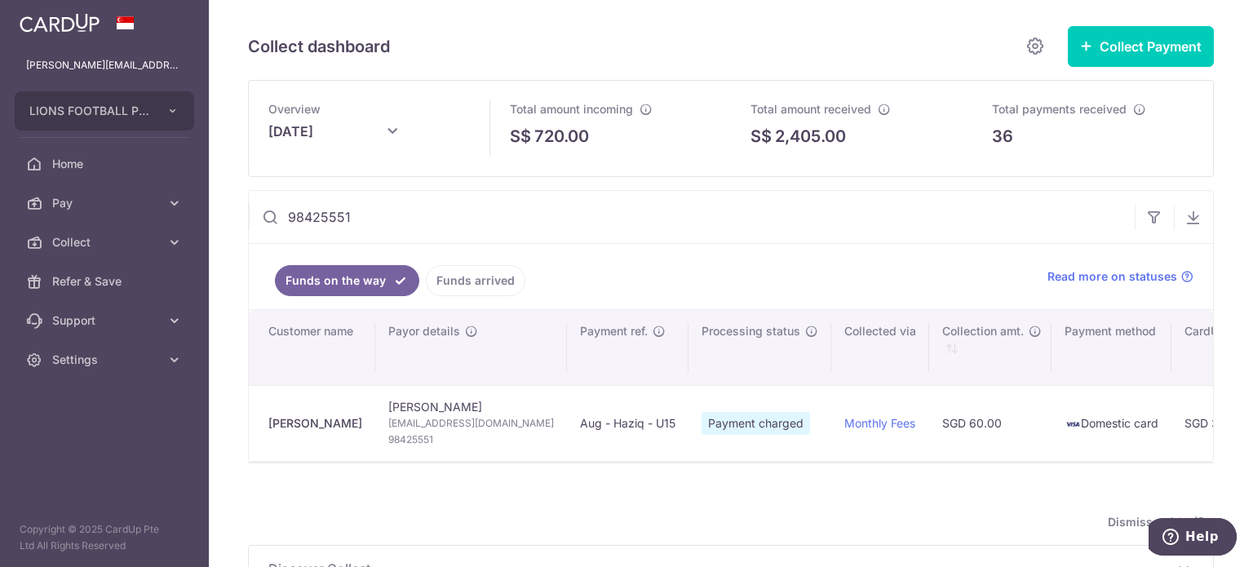
click at [457, 278] on link "Funds arrived" at bounding box center [476, 280] width 100 height 31
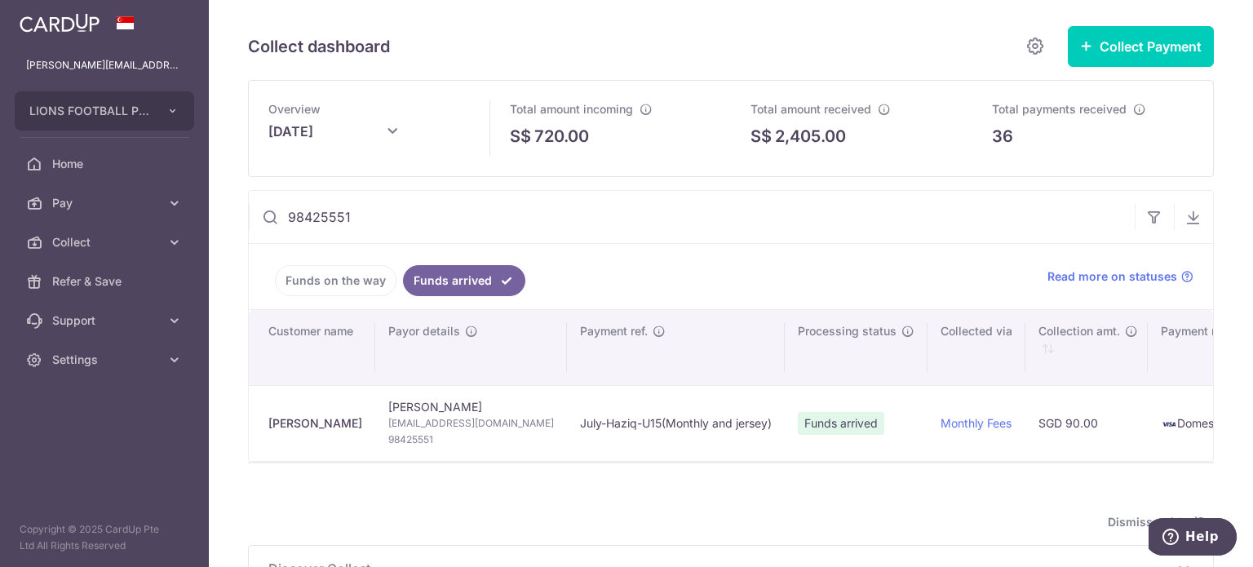
click at [730, 276] on ul "Funds on the way Funds arrived" at bounding box center [638, 276] width 779 height 65
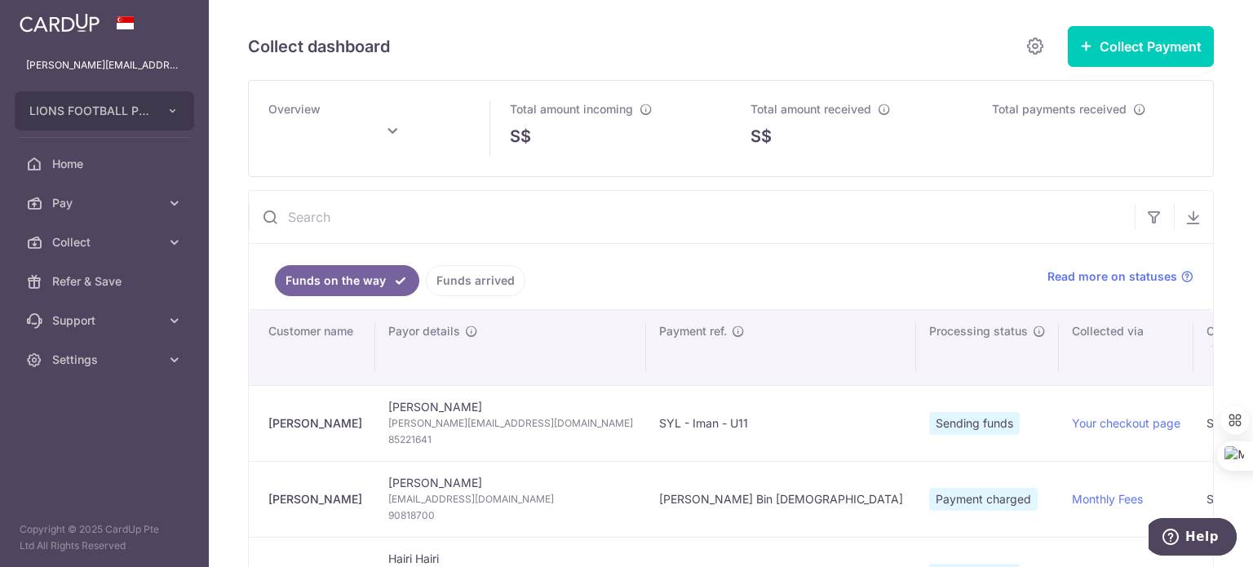
type input "[DATE]"
